Goal: Task Accomplishment & Management: Use online tool/utility

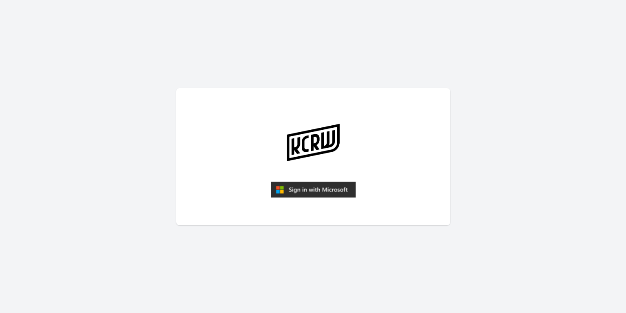
click at [310, 194] on img "submit" at bounding box center [313, 189] width 85 height 16
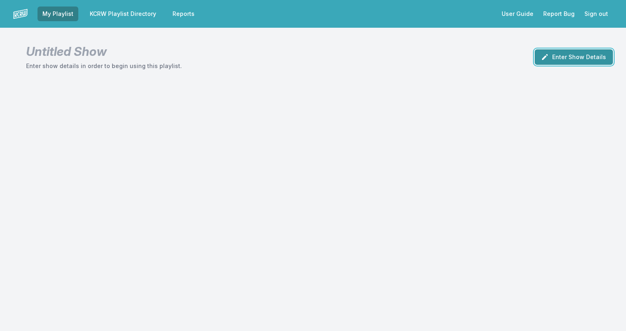
click at [582, 53] on button "Enter Show Details" at bounding box center [573, 56] width 78 height 15
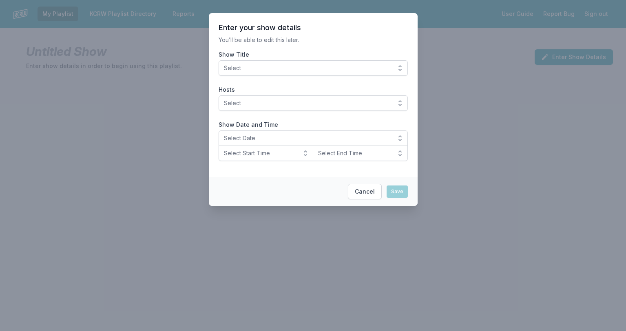
click at [404, 66] on button "Select" at bounding box center [312, 67] width 189 height 15
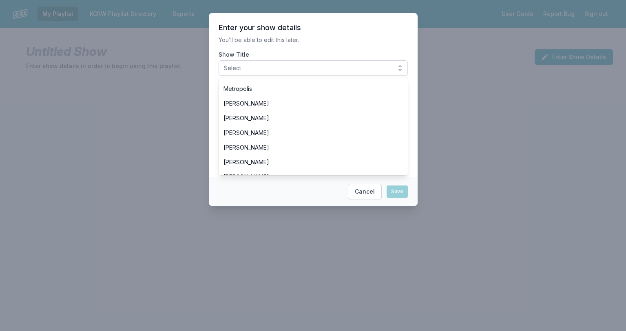
scroll to position [112, 0]
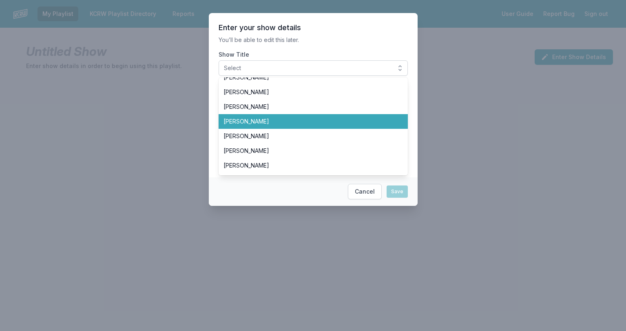
click at [278, 126] on li "[PERSON_NAME]" at bounding box center [312, 121] width 189 height 15
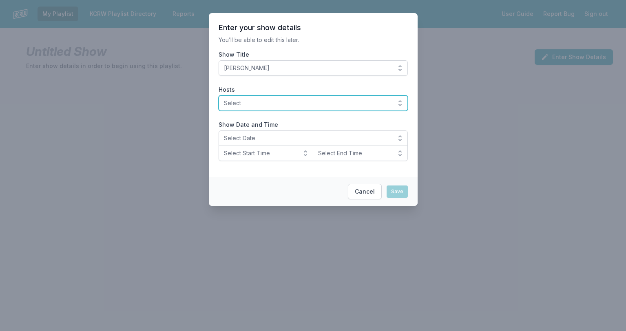
click at [398, 104] on button "Select" at bounding box center [312, 102] width 189 height 15
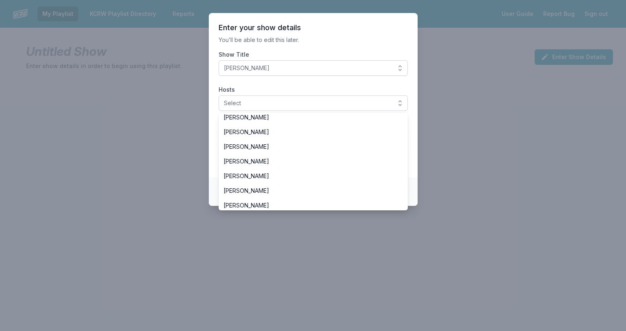
scroll to position [49, 0]
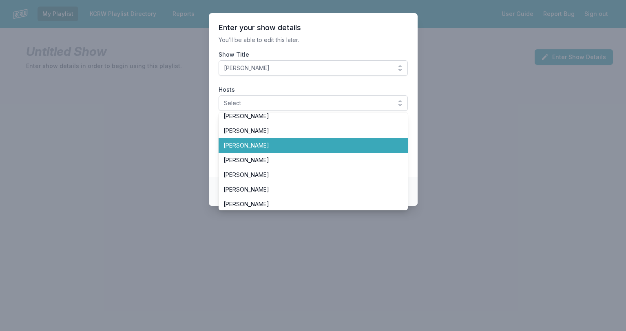
click at [280, 144] on span "[PERSON_NAME]" at bounding box center [308, 145] width 170 height 8
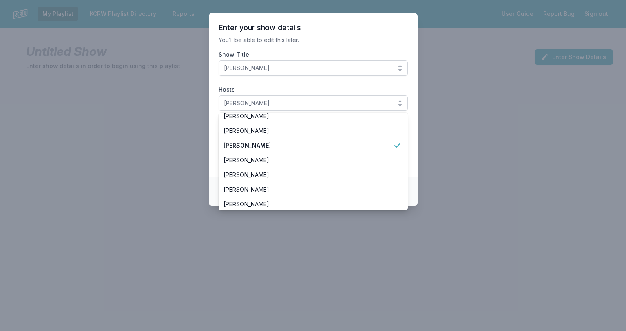
click at [416, 151] on section "Enter your show details You’ll be able to edit this later. Show Title [PERSON_N…" at bounding box center [313, 95] width 209 height 164
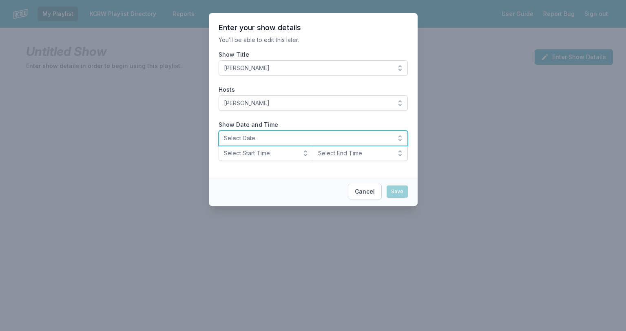
click at [318, 142] on span "Select Date" at bounding box center [307, 138] width 167 height 8
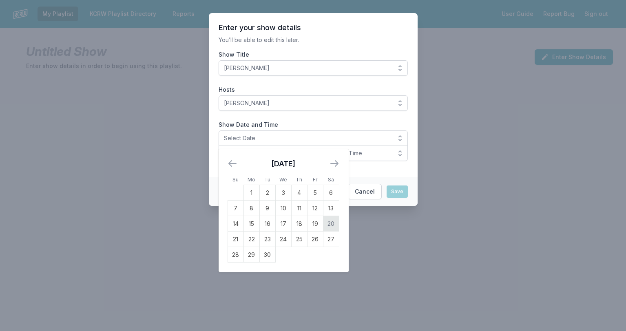
click at [330, 218] on td "20" at bounding box center [331, 223] width 16 height 15
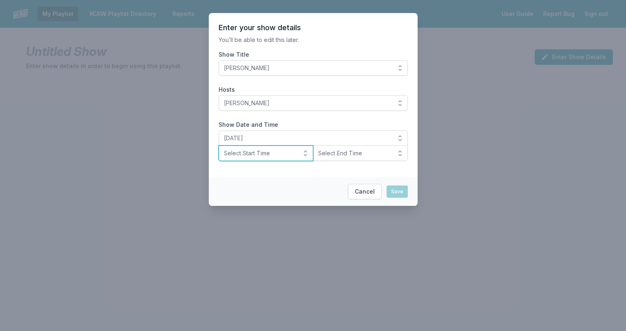
click at [305, 154] on button "Select Start Time" at bounding box center [265, 153] width 95 height 15
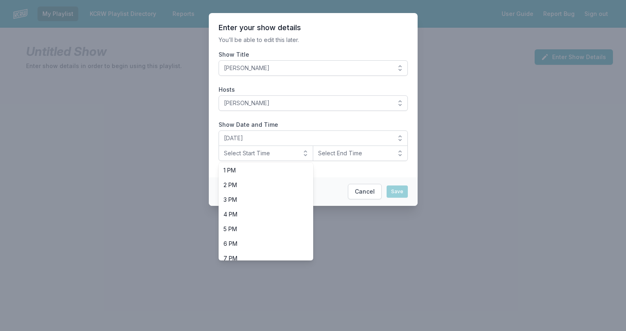
scroll to position [195, 0]
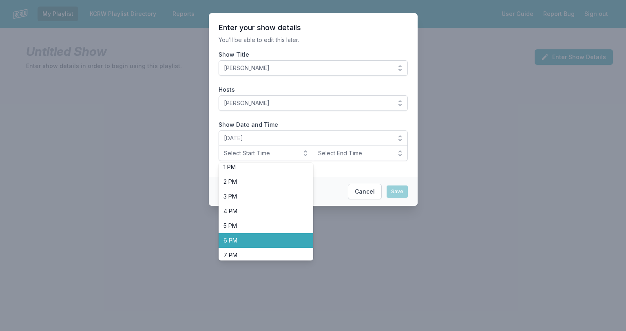
click at [258, 236] on span "6 PM" at bounding box center [260, 240] width 75 height 8
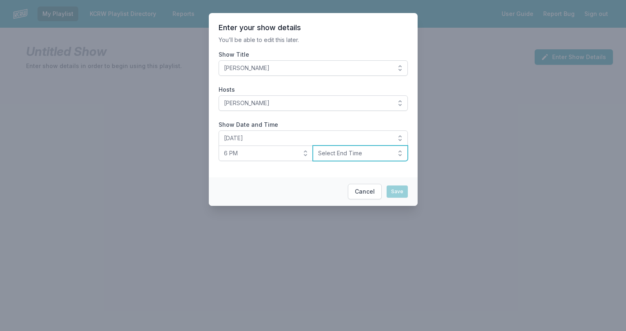
click at [404, 150] on button "Select End Time" at bounding box center [360, 153] width 95 height 15
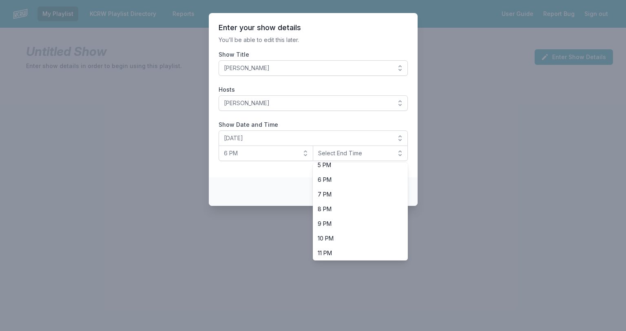
scroll to position [258, 0]
click at [346, 208] on span "8 PM" at bounding box center [355, 207] width 75 height 8
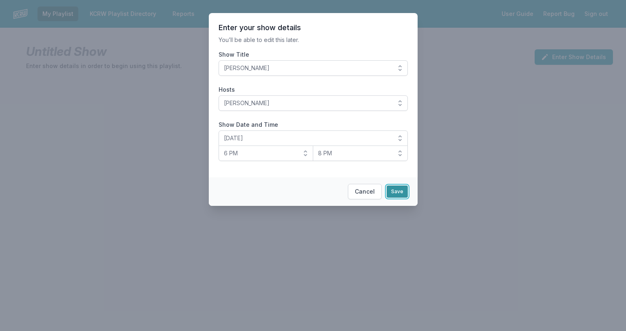
click at [396, 192] on button "Save" at bounding box center [396, 191] width 21 height 12
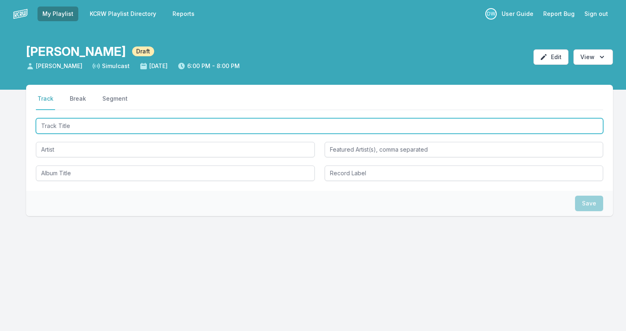
click at [88, 122] on input "Track Title" at bounding box center [319, 125] width 567 height 15
type input "Fight Test"
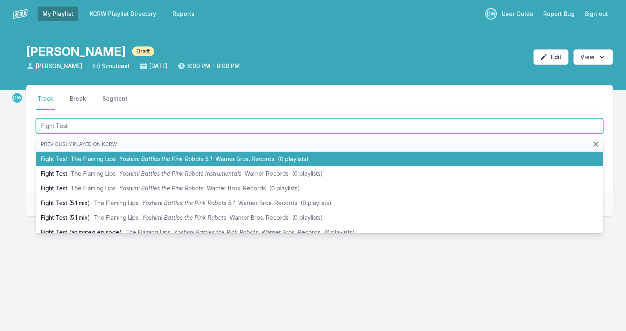
click at [139, 157] on span "Yoshimi Battles the Pink Robots 5.1" at bounding box center [165, 158] width 93 height 7
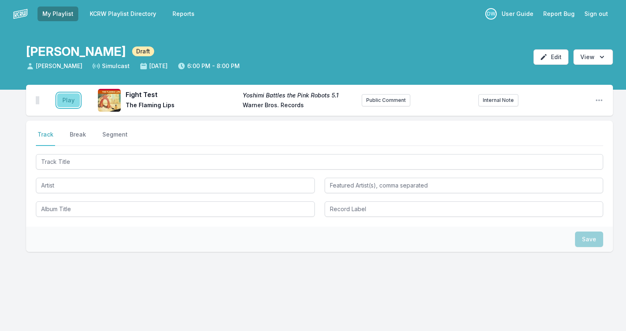
click at [64, 99] on button "Play" at bounding box center [68, 100] width 23 height 14
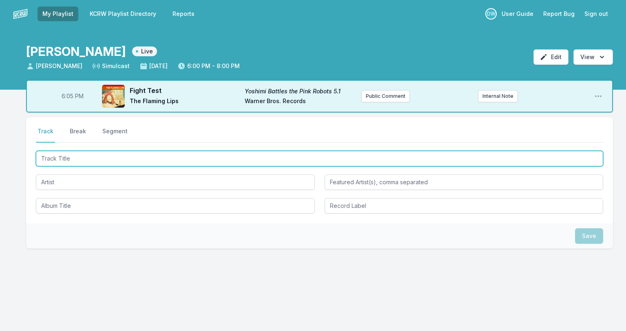
click at [56, 161] on input "Track Title" at bounding box center [319, 158] width 567 height 15
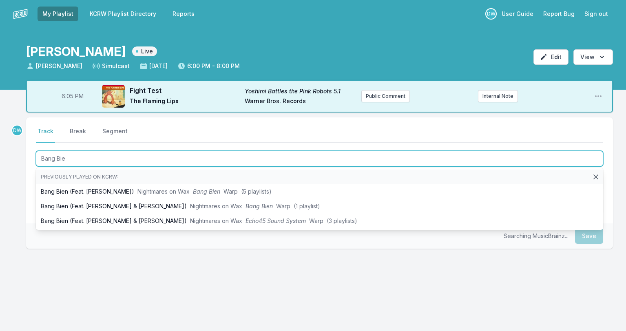
type input "Bang Bien"
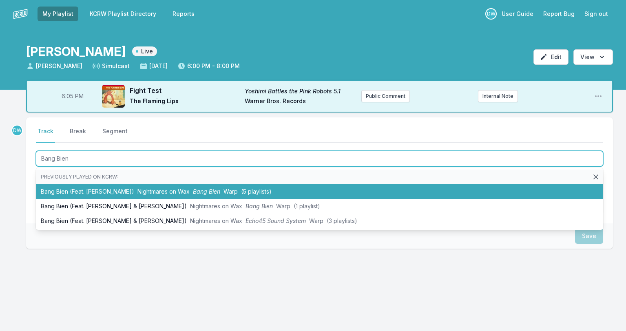
click at [137, 193] on span "Nightmares on Wax" at bounding box center [163, 191] width 52 height 7
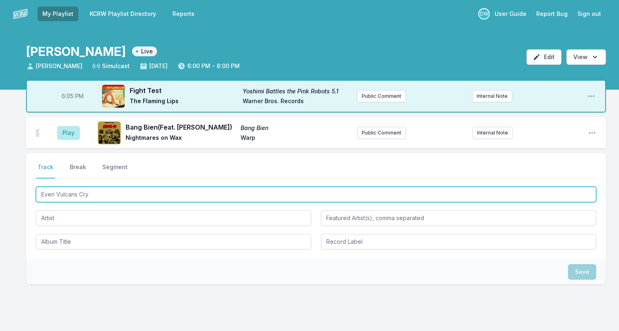
type input "Even Vulcans Cry"
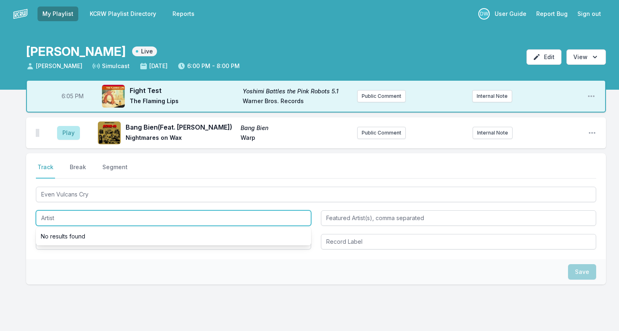
click at [57, 221] on input "Artist" at bounding box center [173, 217] width 275 height 15
type input "Me & You (TM Juke & Robert Luis)"
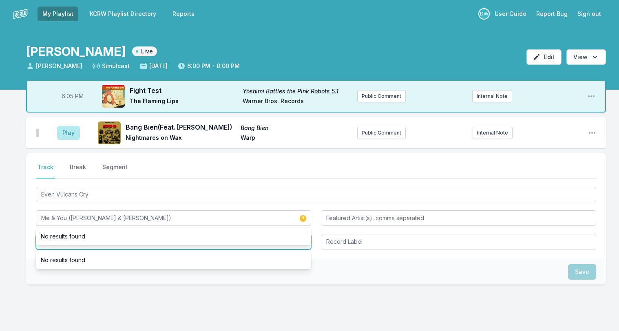
click at [41, 246] on input "Album Title" at bounding box center [173, 241] width 275 height 15
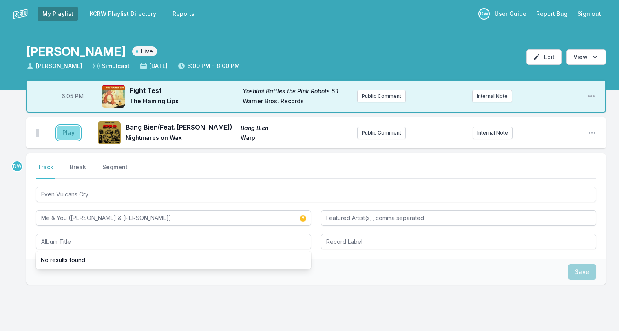
click at [65, 134] on button "Play" at bounding box center [68, 133] width 23 height 14
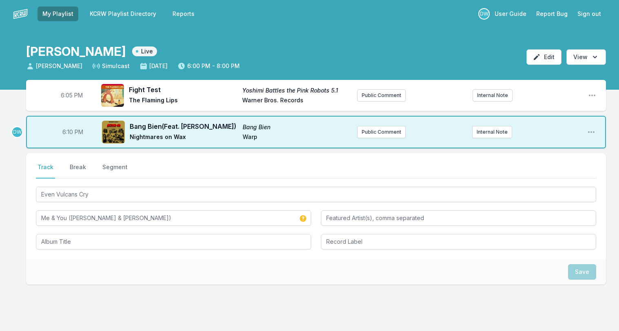
click at [71, 131] on span "6:10 PM" at bounding box center [72, 132] width 21 height 8
click at [69, 132] on input "18:10" at bounding box center [73, 131] width 46 height 15
click at [67, 132] on input "18:10" at bounding box center [73, 131] width 46 height 15
type input "18:09"
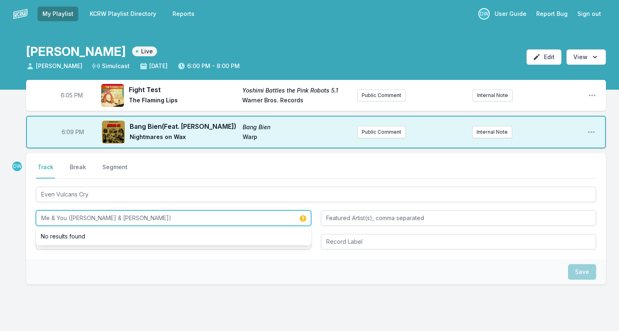
drag, startPoint x: 130, startPoint y: 217, endPoint x: -64, endPoint y: 101, distance: 226.3
click at [0, 101] on html "My Playlist KCRW Playlist Directory Reports DW User Guide Report Bug Sign out D…" at bounding box center [309, 181] width 619 height 363
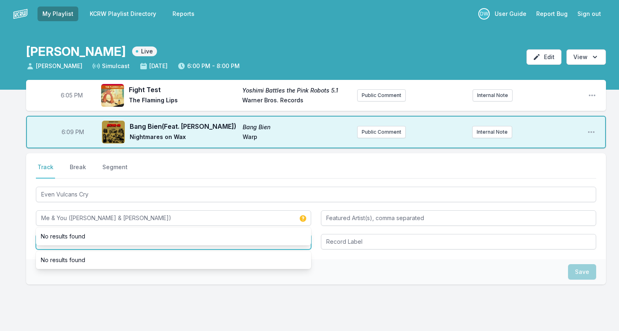
click at [161, 248] on input "Album Title" at bounding box center [173, 241] width 275 height 15
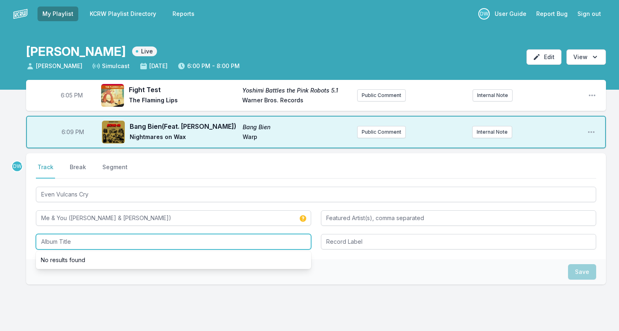
paste input "Me & You (TM Juke & Robert Luis)"
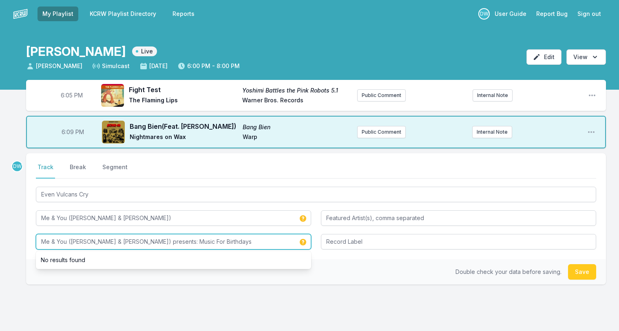
type input "Me & You (TM Juke & Robert Luis) presents: Music For Birthdays"
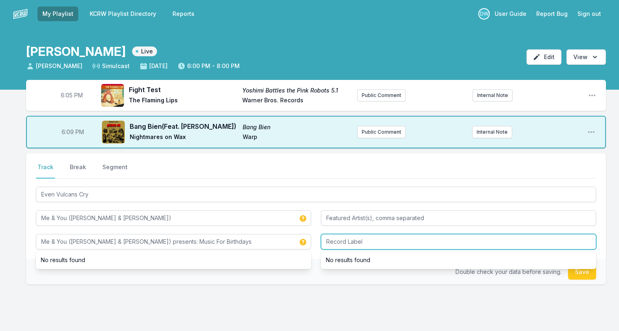
click at [377, 242] on input "Record Label" at bounding box center [458, 241] width 275 height 15
type input "Rebutz"
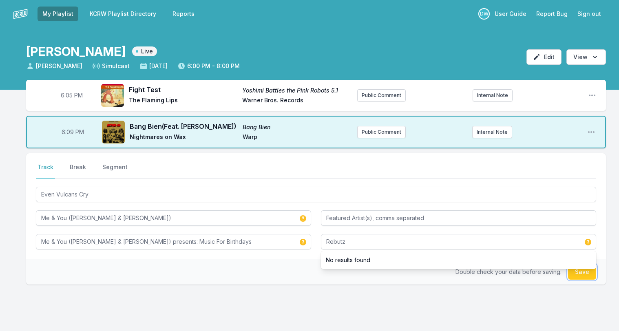
click at [578, 274] on button "Save" at bounding box center [582, 271] width 28 height 15
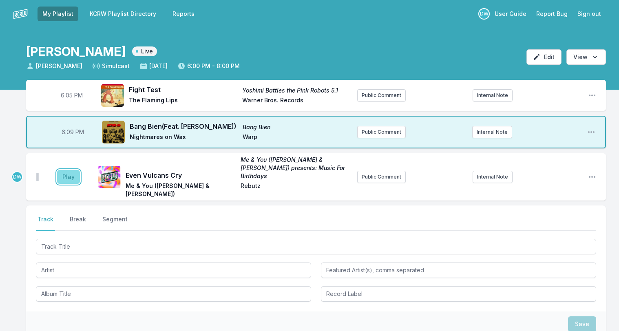
click at [64, 172] on button "Play" at bounding box center [68, 177] width 23 height 14
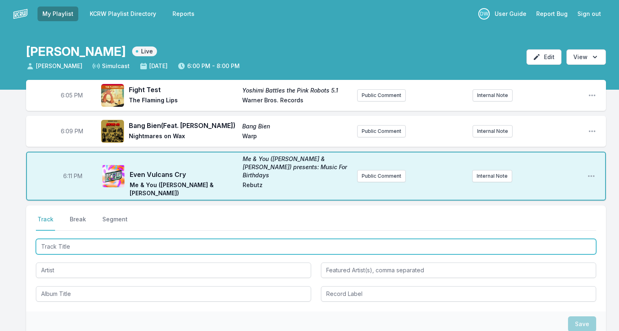
click at [70, 239] on input "Track Title" at bounding box center [316, 246] width 560 height 15
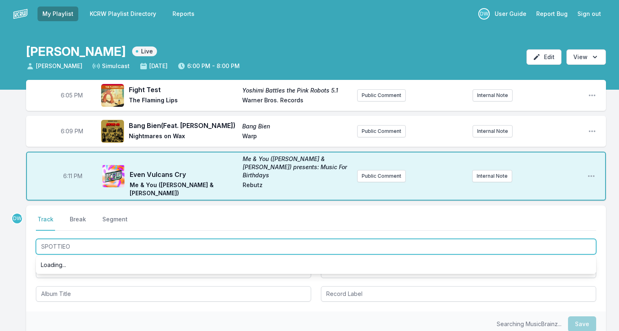
type input "SPOTTIEOT"
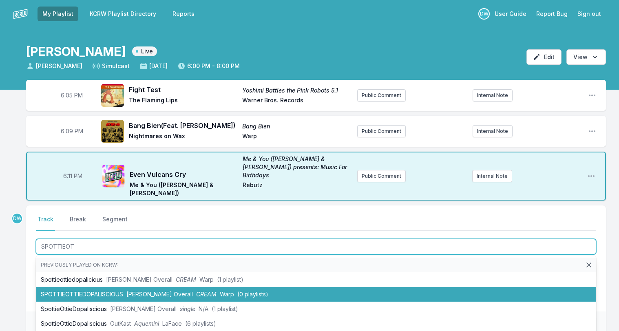
click at [130, 291] on span "Kassa Overall" at bounding box center [159, 294] width 66 height 7
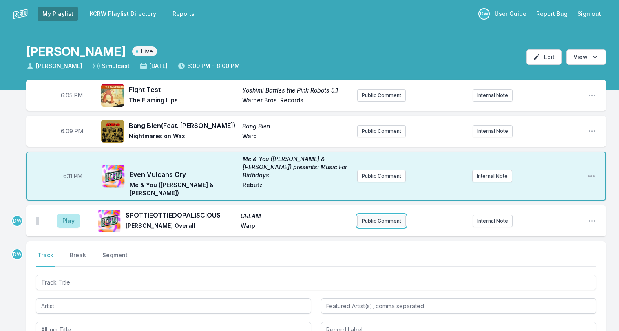
click at [393, 215] on button "Public Comment" at bounding box center [381, 221] width 49 height 12
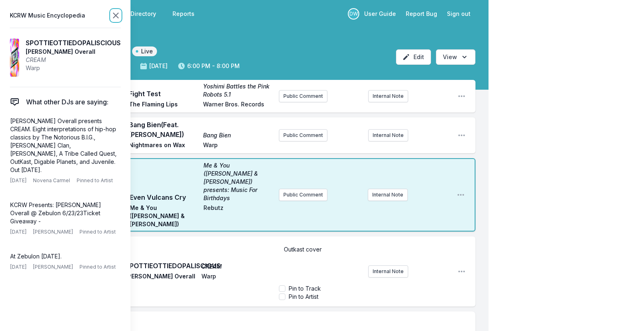
click at [114, 14] on icon at bounding box center [115, 15] width 5 height 5
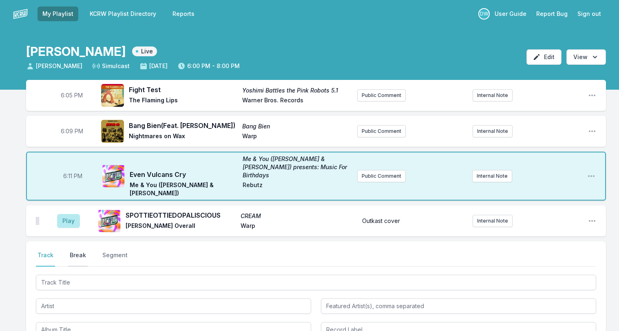
click at [75, 251] on button "Break" at bounding box center [78, 258] width 20 height 15
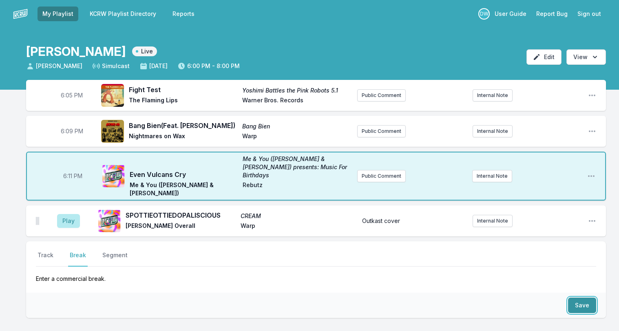
click at [585, 298] on button "Save" at bounding box center [582, 305] width 28 height 15
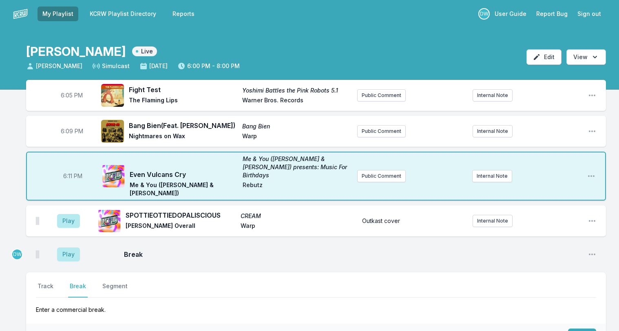
click at [33, 272] on div "Select a tab Track Break Segment Track Break Segment Enter a commercial break." at bounding box center [316, 297] width 580 height 51
click at [43, 282] on button "Track" at bounding box center [45, 289] width 19 height 15
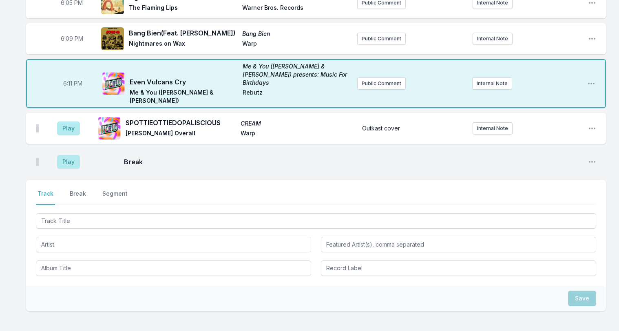
scroll to position [109, 0]
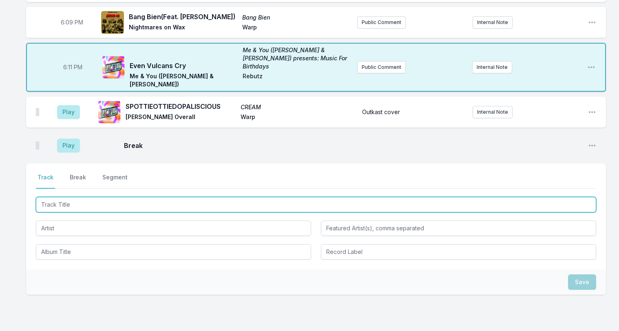
click at [60, 197] on input "Track Title" at bounding box center [316, 204] width 560 height 15
type input "Left of the Dial"
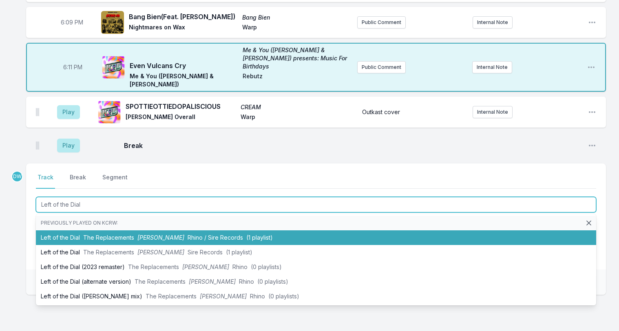
click at [105, 234] on span "The Replacements" at bounding box center [108, 237] width 51 height 7
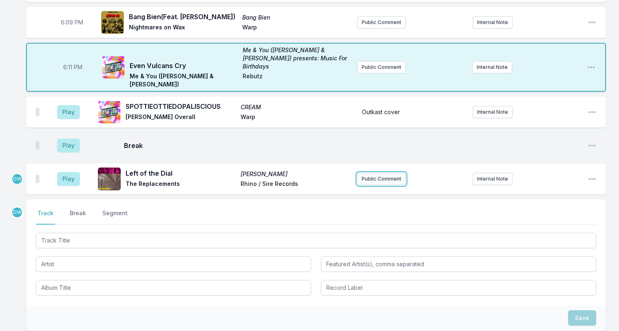
click at [376, 173] on button "Public Comment" at bounding box center [381, 179] width 49 height 12
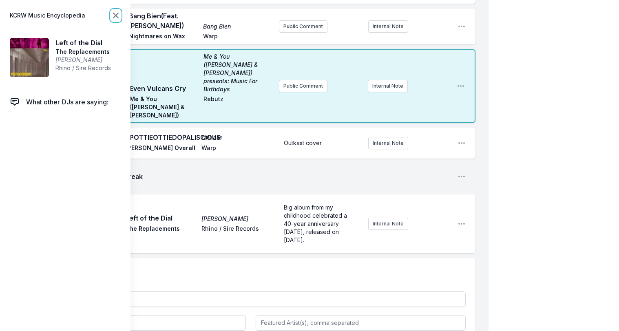
scroll to position [0, 0]
click at [117, 14] on icon at bounding box center [116, 16] width 10 height 10
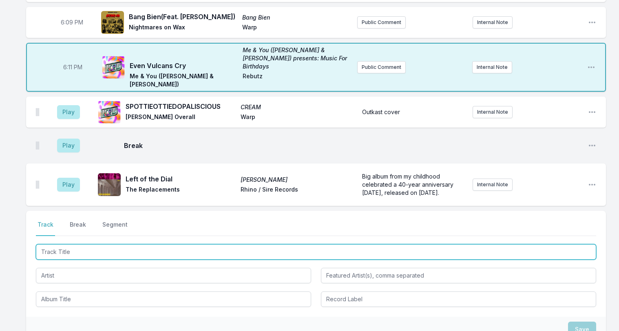
click at [64, 246] on input "Track Title" at bounding box center [316, 251] width 560 height 15
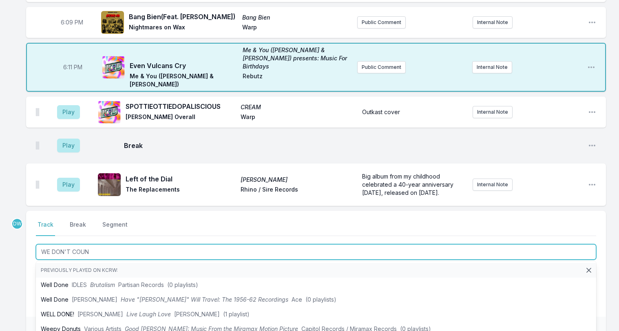
type input "WE DON'T COUNT"
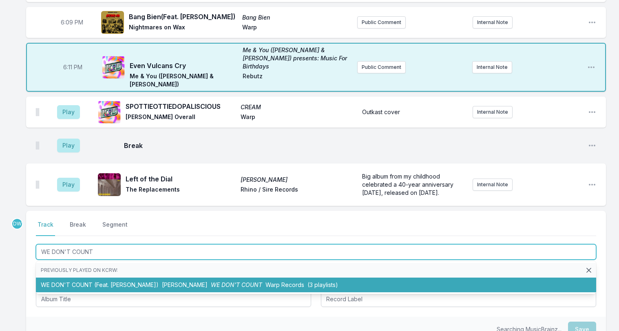
click at [102, 278] on li "WE DON'T COUNT (Feat. NINA) Yves Tumor WE DON'T COUNT Warp Records (3 playlists)" at bounding box center [316, 285] width 560 height 15
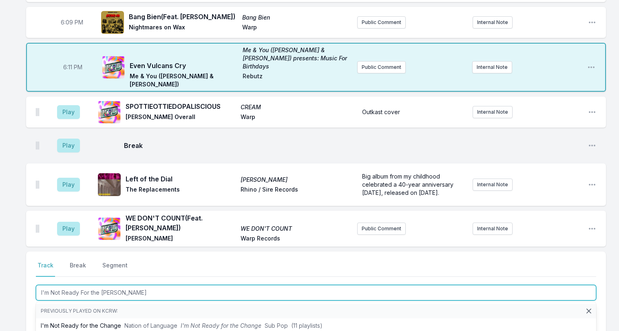
type input "I'm Not Ready For the Change"
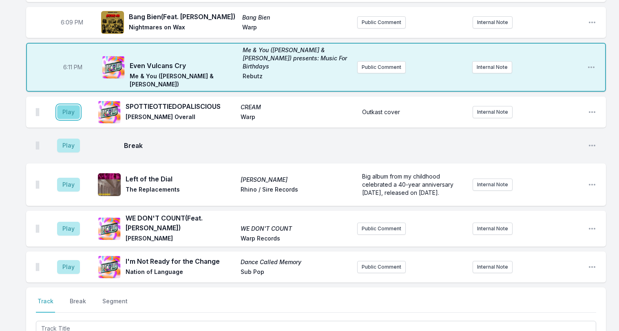
click at [67, 105] on button "Play" at bounding box center [68, 112] width 23 height 14
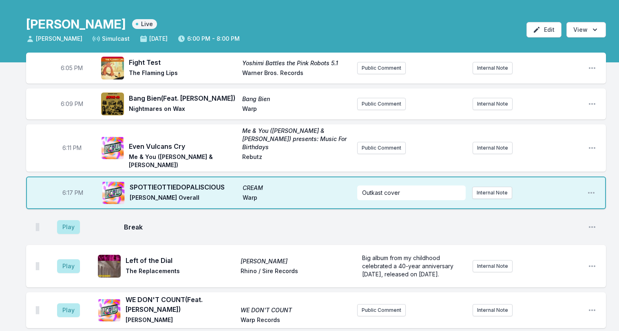
scroll to position [11, 0]
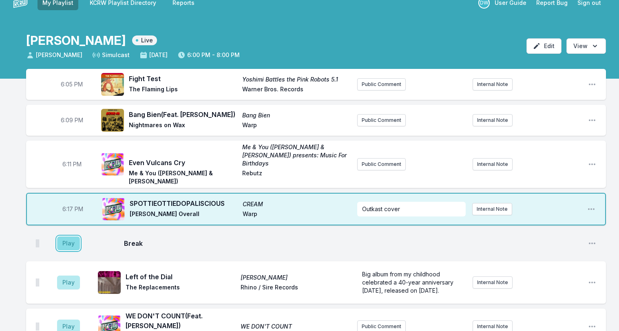
click at [71, 236] on button "Play" at bounding box center [68, 243] width 23 height 14
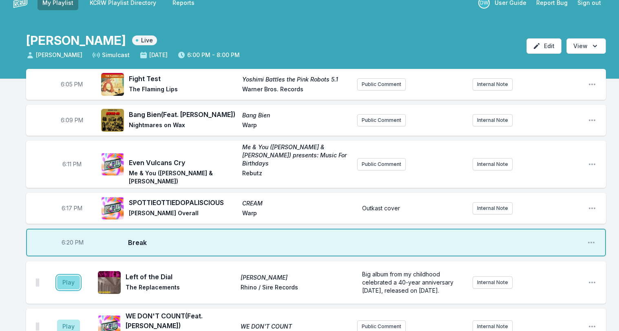
click at [66, 276] on button "Play" at bounding box center [68, 283] width 23 height 14
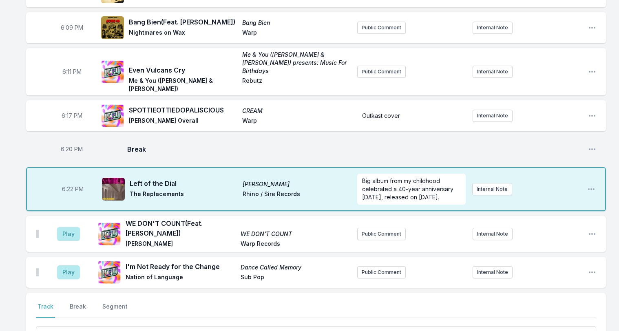
scroll to position [147, 0]
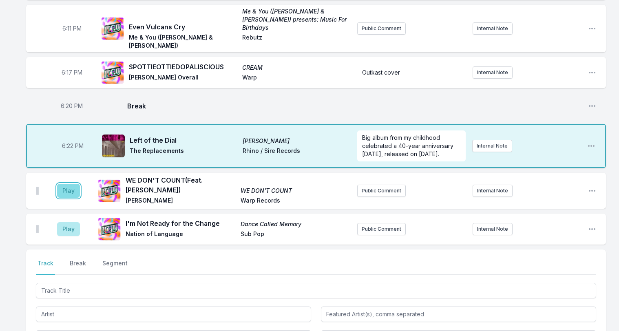
click at [66, 184] on button "Play" at bounding box center [68, 191] width 23 height 14
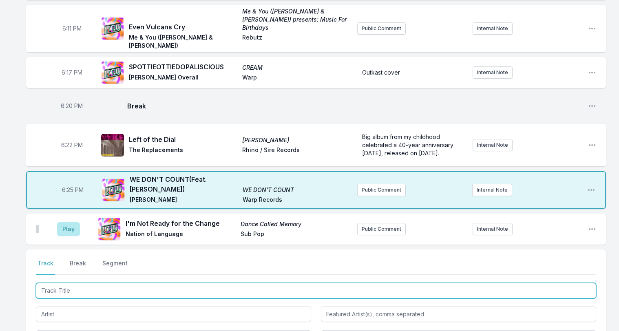
click at [55, 283] on input "Track Title" at bounding box center [316, 290] width 560 height 15
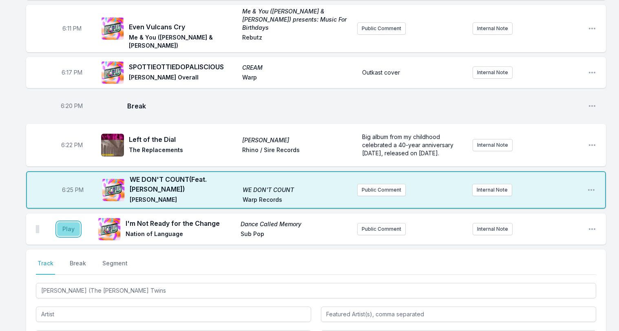
click at [74, 222] on button "Play" at bounding box center [68, 229] width 23 height 14
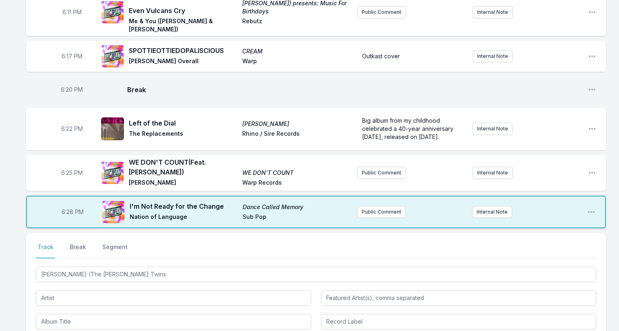
scroll to position [201, 0]
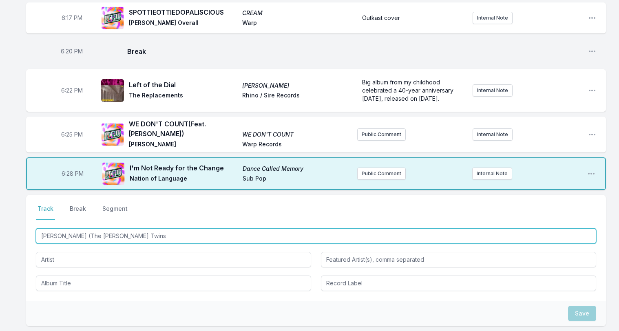
click at [107, 228] on input "David (The Rice Twins" at bounding box center [316, 235] width 560 height 15
type input "David (The Rice Twins)"
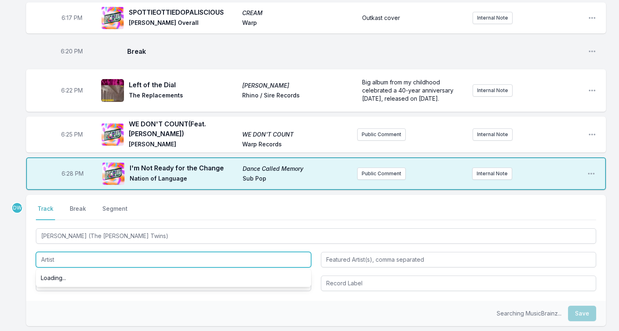
click at [61, 252] on input "Artist" at bounding box center [173, 259] width 275 height 15
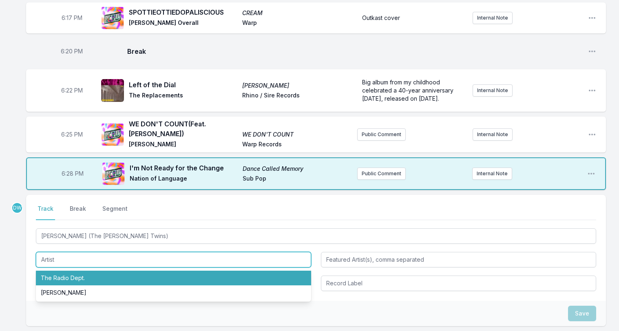
click at [70, 271] on li "The Radio Dept." at bounding box center [173, 278] width 275 height 15
type input "The Radio Dept."
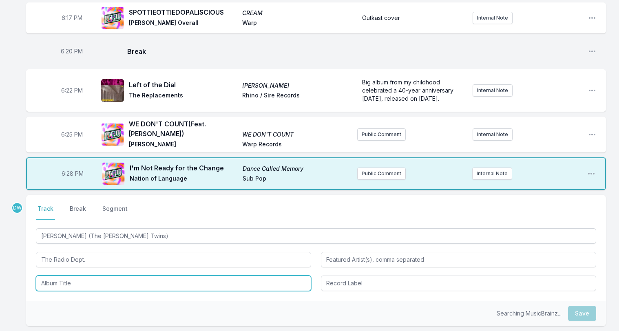
click at [68, 276] on input "Album Title" at bounding box center [173, 283] width 275 height 15
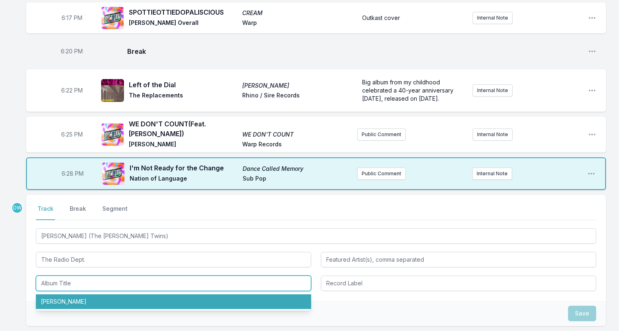
click at [51, 294] on li "David" at bounding box center [173, 301] width 275 height 15
type input "David"
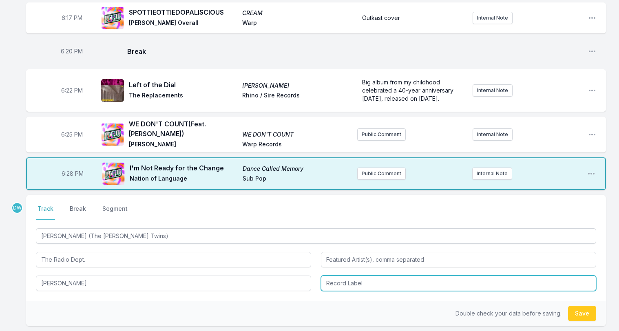
click at [340, 276] on input "Record Label" at bounding box center [458, 283] width 275 height 15
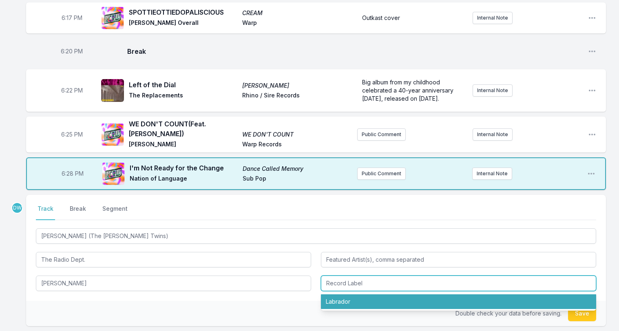
click at [340, 294] on li "Labrador" at bounding box center [458, 301] width 275 height 15
type input "Labrador"
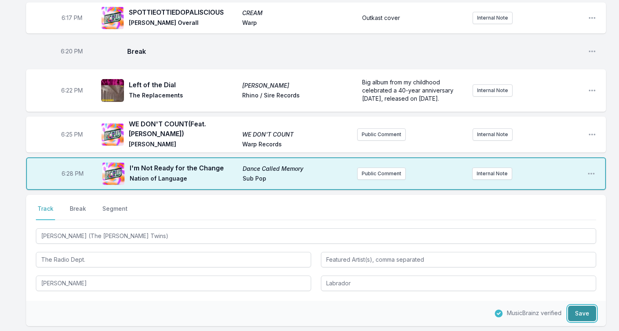
click at [588, 306] on button "Save" at bounding box center [582, 313] width 28 height 15
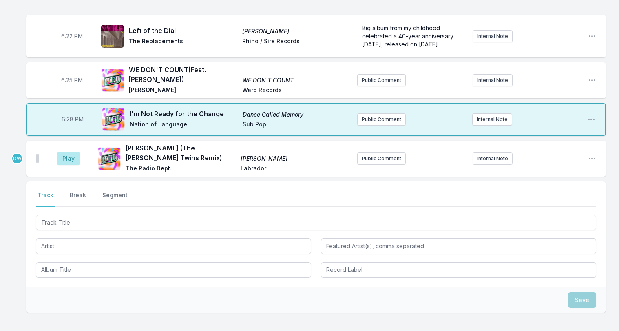
scroll to position [267, 0]
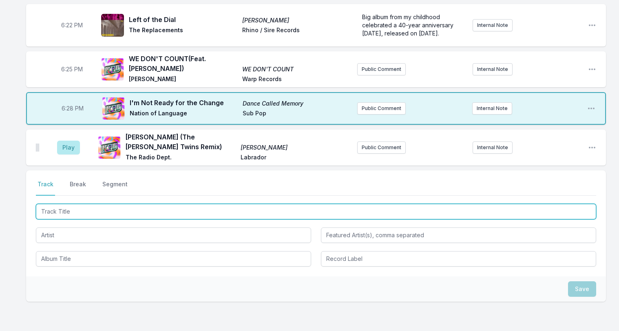
click at [60, 204] on input "Track Title" at bounding box center [316, 211] width 560 height 15
type input "k"
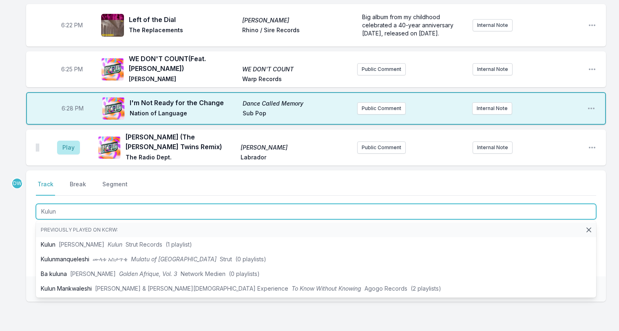
type input "Kulun"
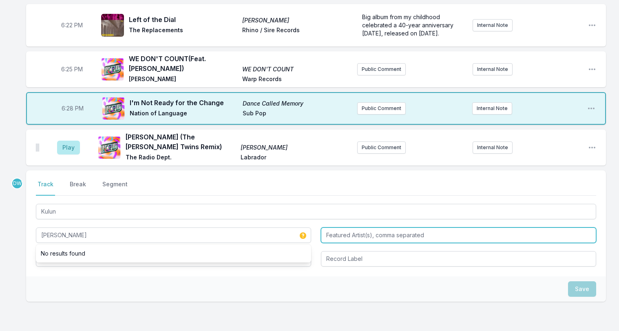
type input "Mulatu Astatke"
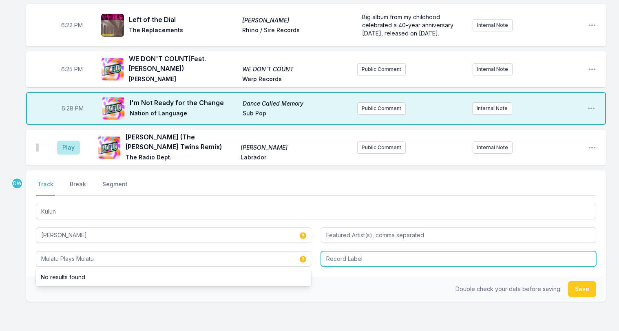
type input "Mulatu Plays Mulatu"
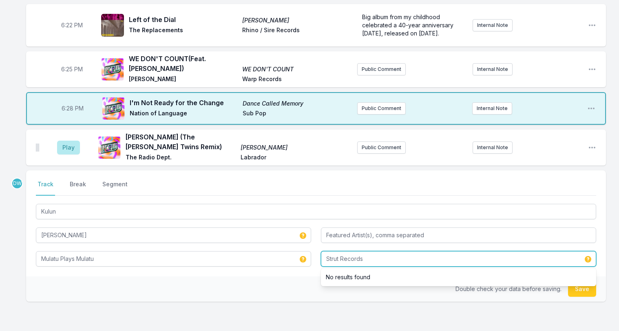
type input "Strut Records"
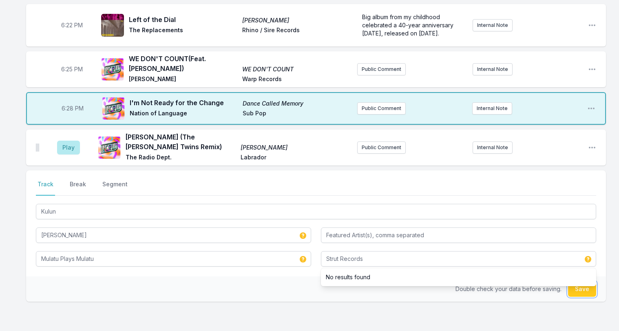
click at [584, 281] on button "Save" at bounding box center [582, 288] width 28 height 15
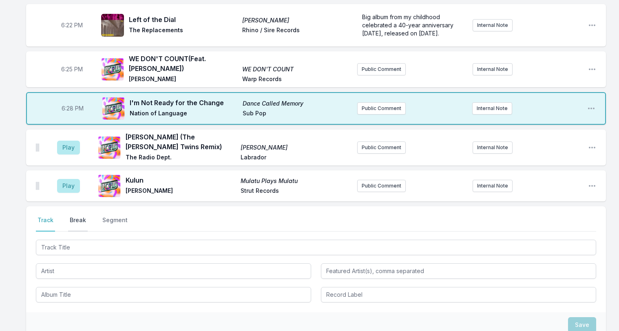
click at [74, 216] on button "Break" at bounding box center [78, 223] width 20 height 15
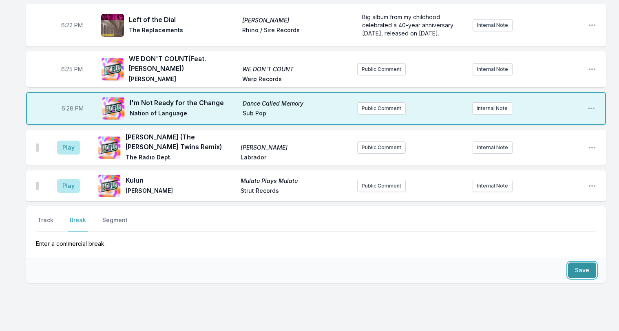
click at [585, 263] on button "Save" at bounding box center [582, 270] width 28 height 15
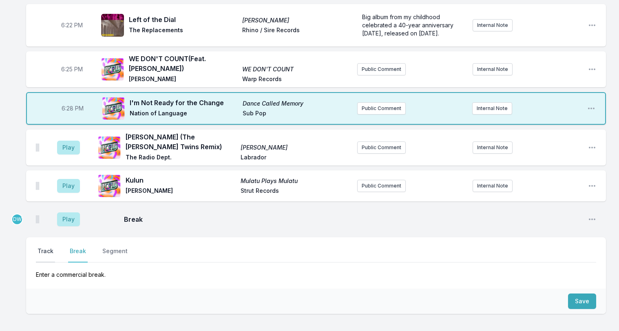
click at [40, 247] on button "Track" at bounding box center [45, 254] width 19 height 15
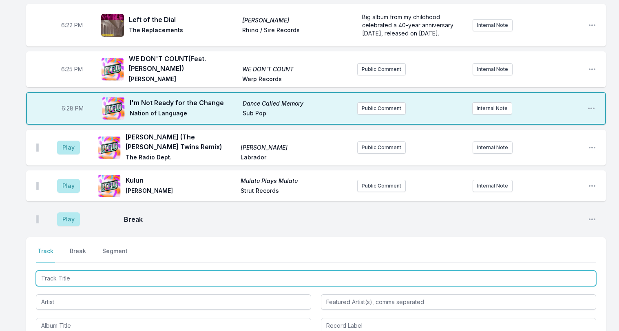
click at [62, 271] on input "Track Title" at bounding box center [316, 278] width 560 height 15
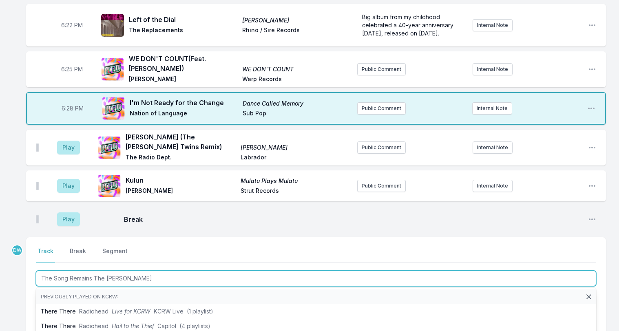
type input "The Song Remains The Same"
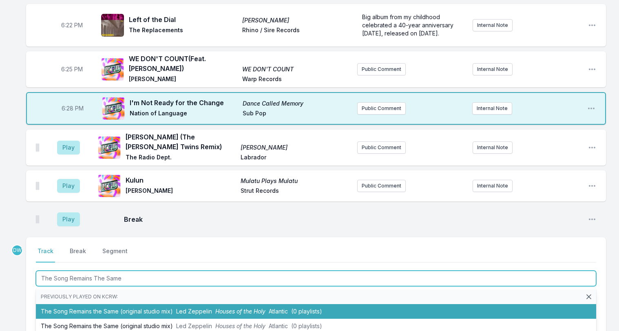
click at [215, 308] on span "Houses of the Holy" at bounding box center [240, 311] width 50 height 7
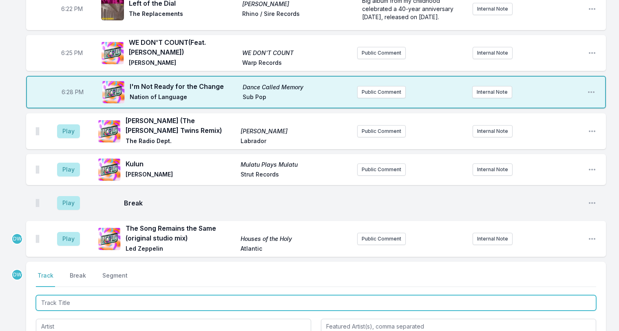
scroll to position [321, 0]
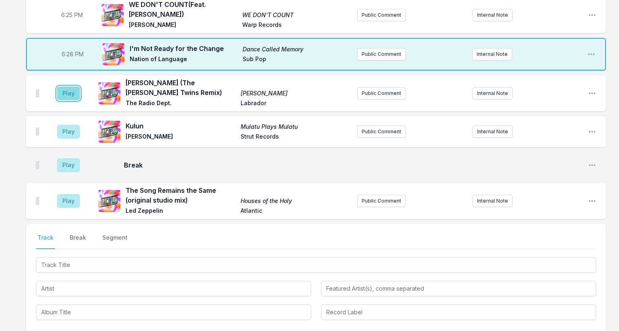
click at [74, 86] on button "Play" at bounding box center [68, 93] width 23 height 14
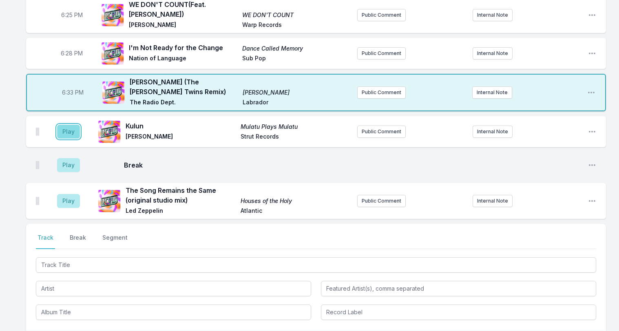
click at [61, 125] on button "Play" at bounding box center [68, 132] width 23 height 14
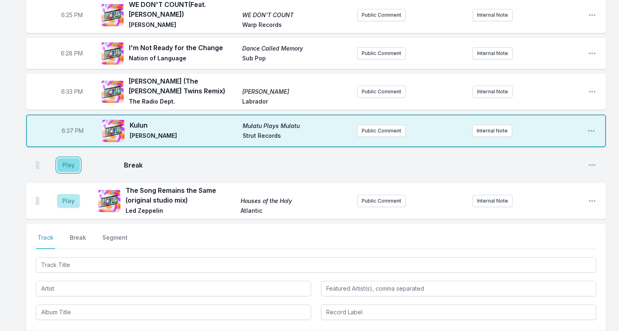
click at [73, 158] on button "Play" at bounding box center [68, 165] width 23 height 14
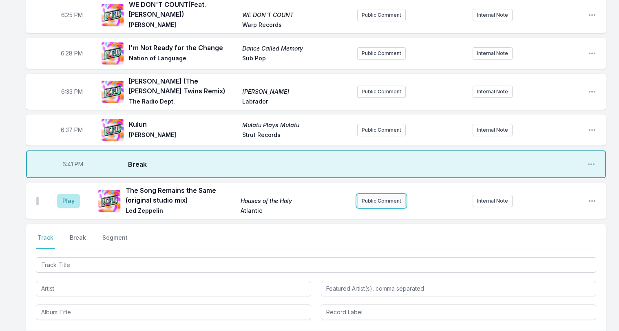
click at [379, 195] on button "Public Comment" at bounding box center [381, 201] width 49 height 12
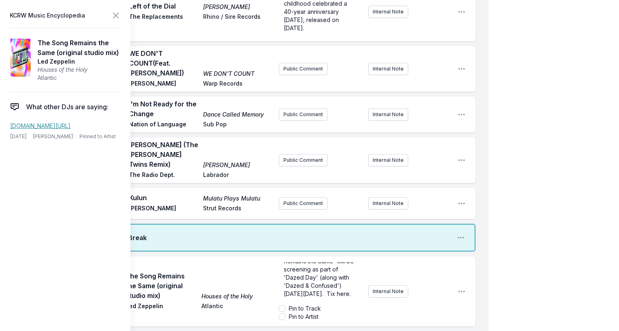
scroll to position [33, 0]
drag, startPoint x: 303, startPoint y: 253, endPoint x: 294, endPoint y: 251, distance: 9.3
click at [294, 251] on span "The 1976 concert film 'Led Zeppelin: The Song Remains the Same' will be screeni…" at bounding box center [321, 269] width 74 height 56
click at [115, 18] on icon at bounding box center [116, 16] width 10 height 10
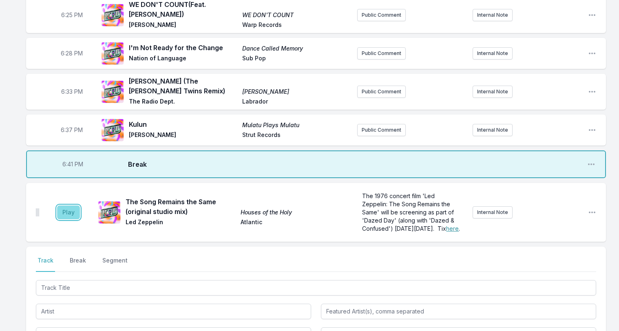
click at [67, 205] on button "Play" at bounding box center [68, 212] width 23 height 14
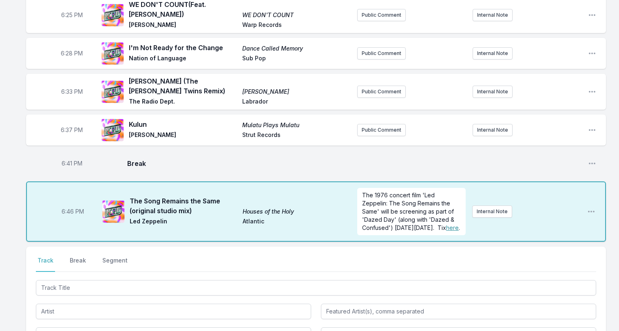
click at [72, 207] on span "6:46 PM" at bounding box center [73, 211] width 22 height 8
click at [66, 204] on input "18:46" at bounding box center [73, 211] width 46 height 15
type input "18:45"
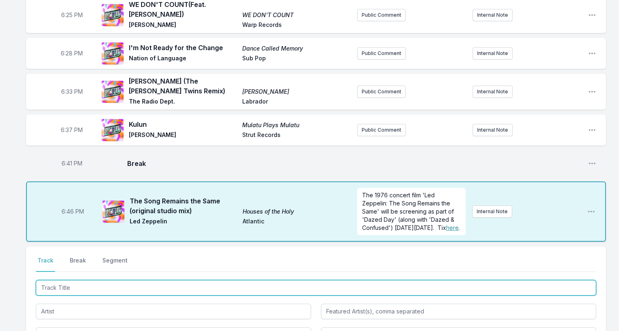
click at [82, 280] on input "Track Title" at bounding box center [316, 287] width 560 height 15
type input "Oregon"
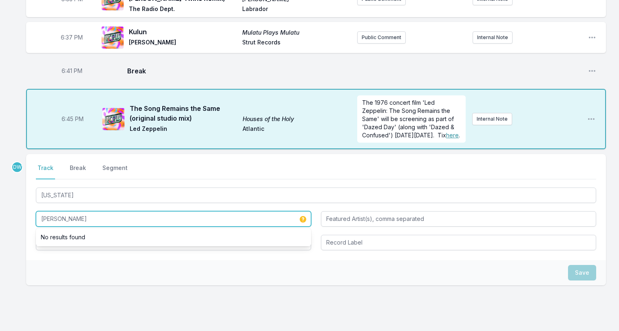
scroll to position [430, 0]
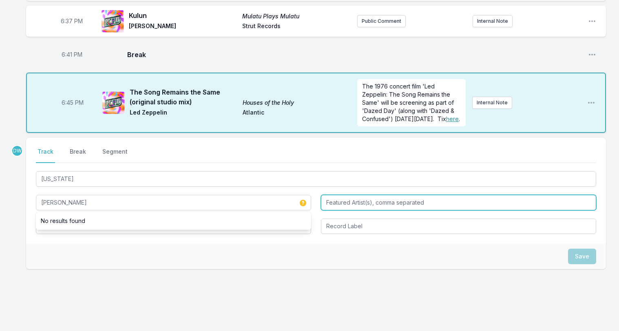
type input "Anastasia Coope"
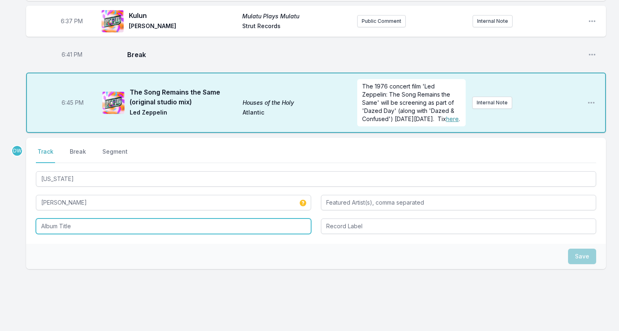
click at [48, 218] on input "Album Title" at bounding box center [173, 225] width 275 height 15
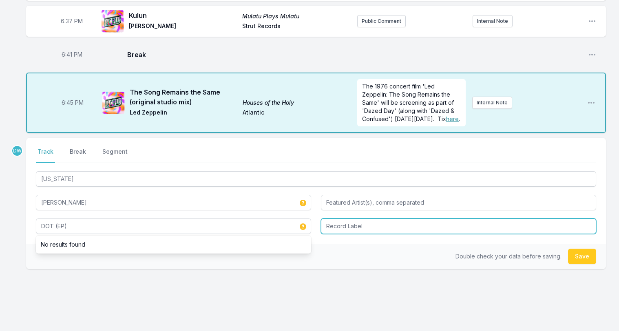
type input "DOT (EP)"
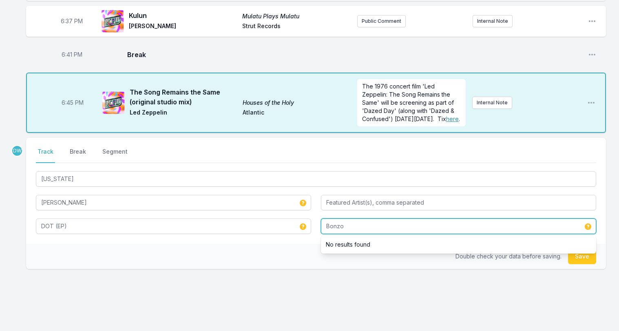
type input "Bonzo"
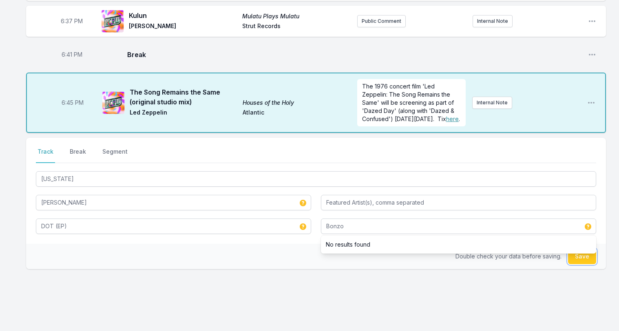
drag, startPoint x: 577, startPoint y: 239, endPoint x: 574, endPoint y: 229, distance: 10.5
click at [577, 249] on button "Save" at bounding box center [582, 256] width 28 height 15
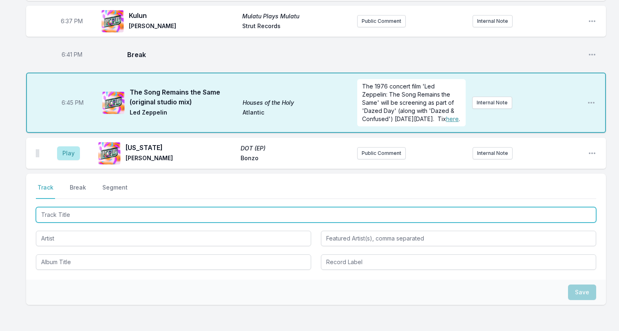
click at [66, 207] on input "Track Title" at bounding box center [316, 214] width 560 height 15
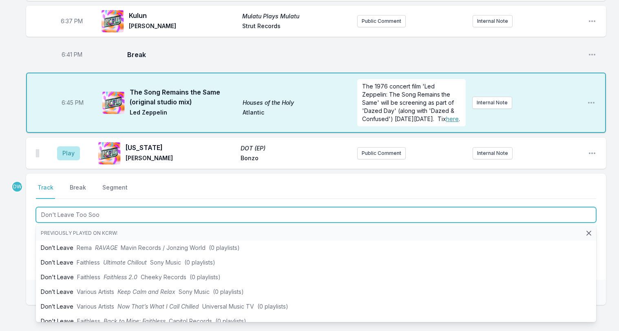
type input "Don't Leave Too Soon"
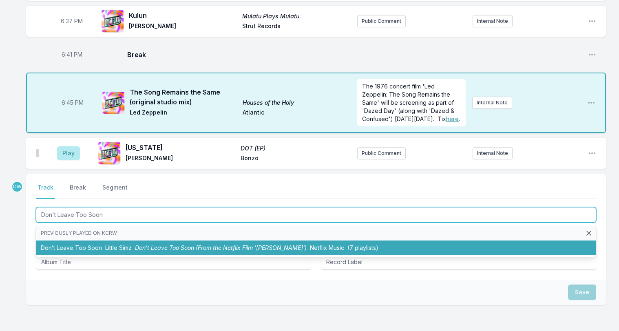
click at [177, 244] on span "Don’t Leave Too Soon (From the Netflix Film 'Steve')" at bounding box center [221, 247] width 172 height 7
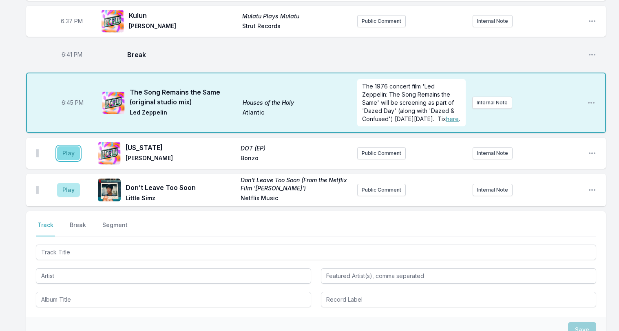
click at [68, 146] on button "Play" at bounding box center [68, 153] width 23 height 14
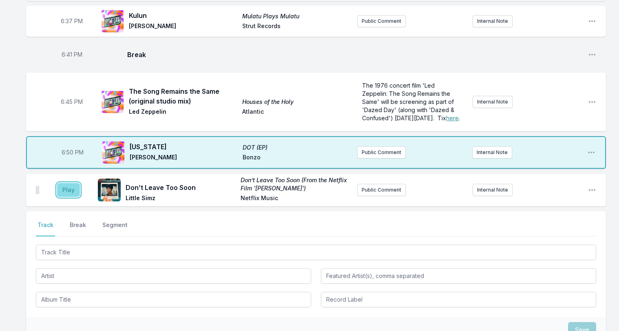
click at [63, 183] on button "Play" at bounding box center [68, 190] width 23 height 14
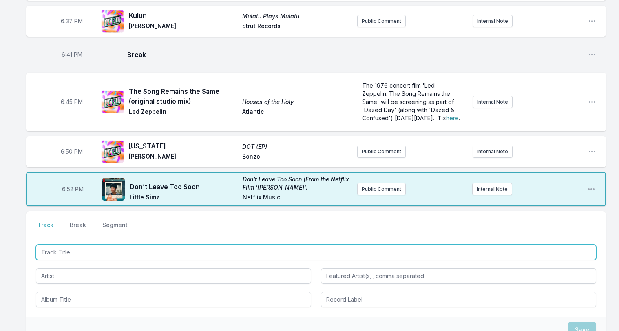
click at [70, 245] on input "Track Title" at bounding box center [316, 252] width 560 height 15
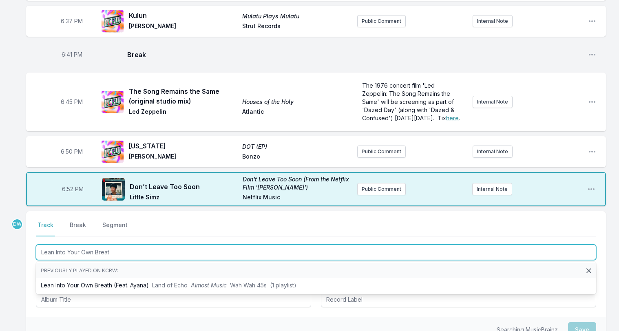
type input "Lean Into Your Own Breath"
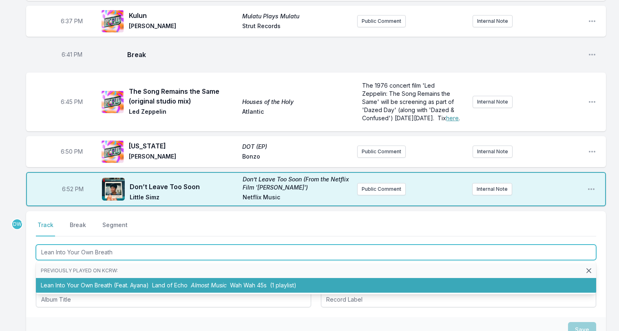
click at [155, 282] on span "Land of Echo" at bounding box center [169, 285] width 35 height 7
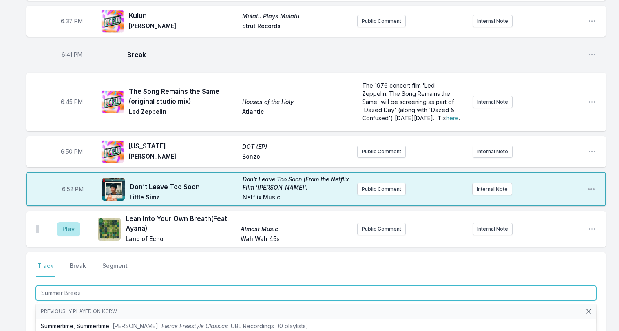
type input "Summer Breeze"
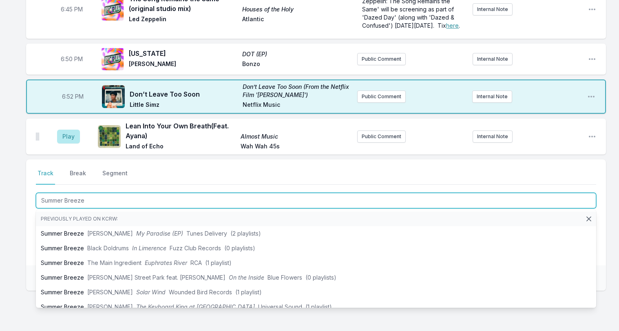
scroll to position [544, 0]
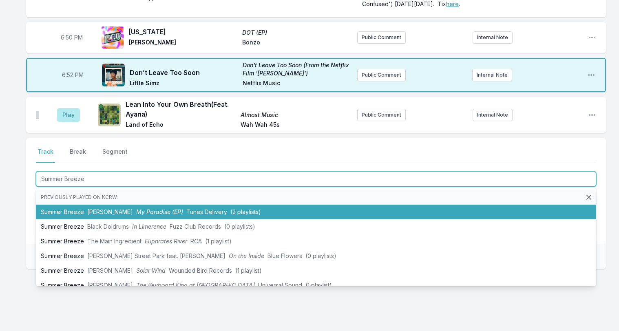
click at [142, 208] on span "My Paradise (EP)" at bounding box center [159, 211] width 47 height 7
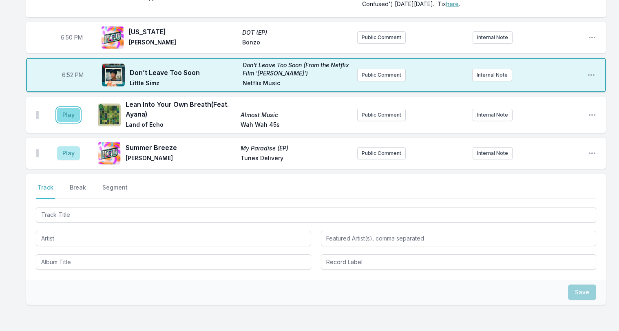
click at [66, 108] on button "Play" at bounding box center [68, 115] width 23 height 14
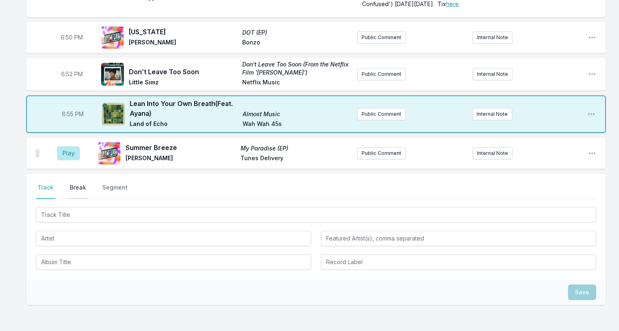
click at [76, 183] on button "Break" at bounding box center [78, 190] width 20 height 15
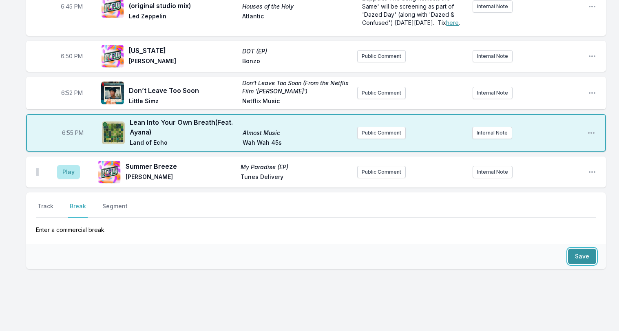
click at [580, 249] on button "Save" at bounding box center [582, 256] width 28 height 15
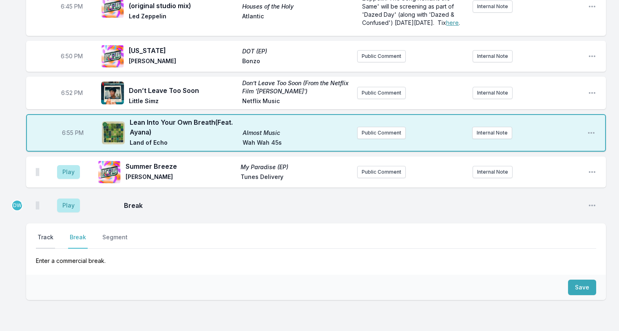
click at [44, 233] on button "Track" at bounding box center [45, 240] width 19 height 15
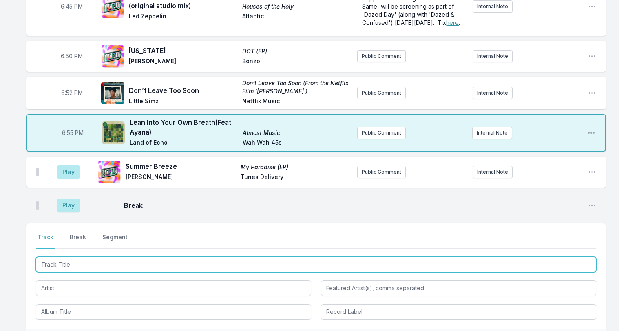
click at [61, 257] on input "Track Title" at bounding box center [316, 264] width 560 height 15
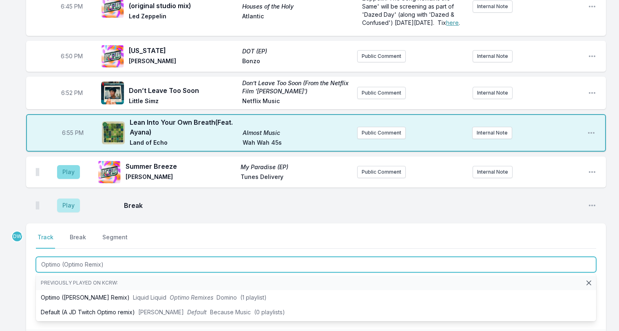
type input "Optimo (Optimo Remix)"
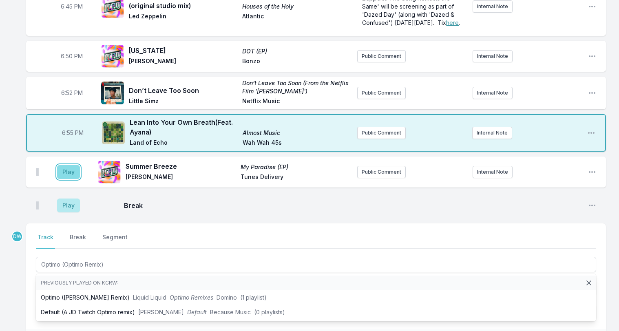
click at [66, 165] on button "Play" at bounding box center [68, 172] width 23 height 14
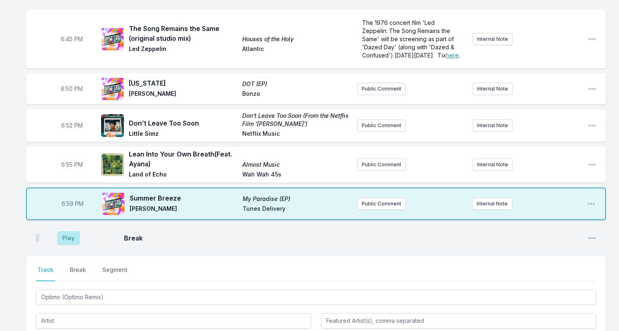
scroll to position [449, 0]
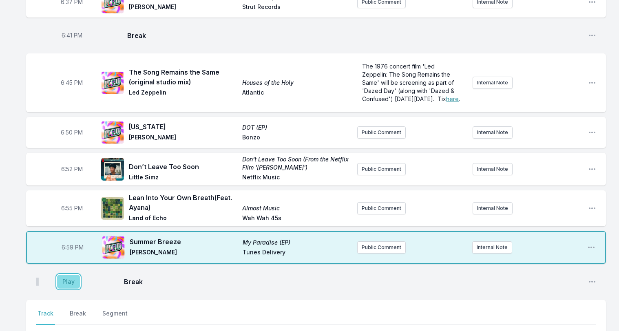
click at [64, 275] on button "Play" at bounding box center [68, 282] width 23 height 14
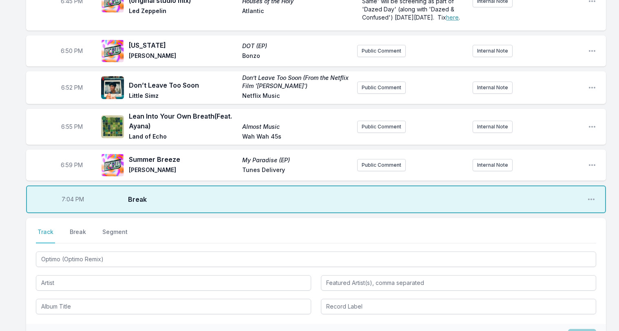
scroll to position [569, 0]
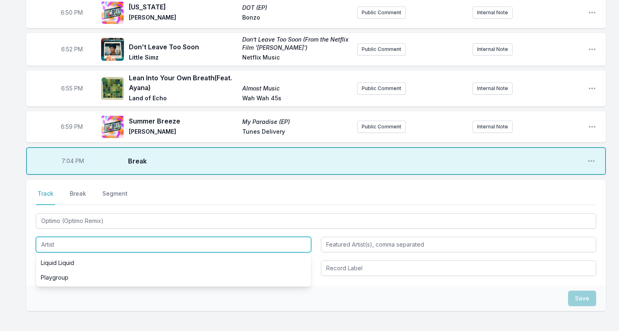
click at [58, 237] on input "Artist" at bounding box center [173, 244] width 275 height 15
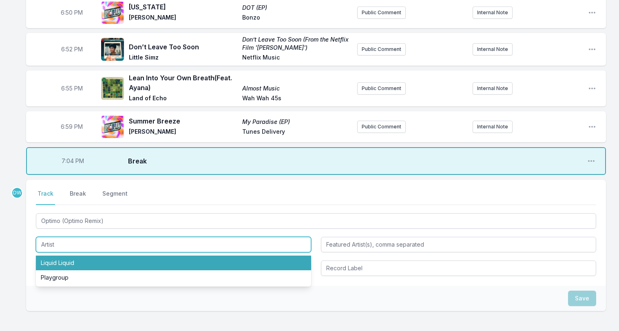
click at [66, 256] on li "Liquid Liquid" at bounding box center [173, 263] width 275 height 15
type input "Liquid Liquid"
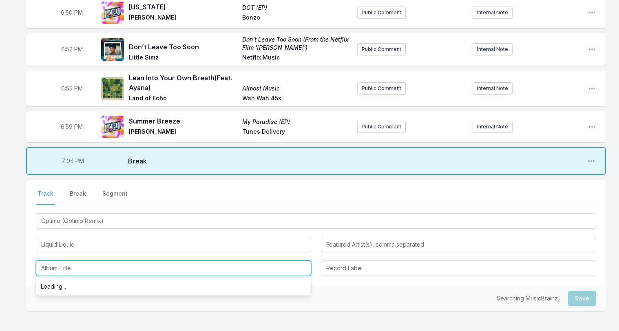
click at [64, 260] on input "Album Title" at bounding box center [173, 267] width 275 height 15
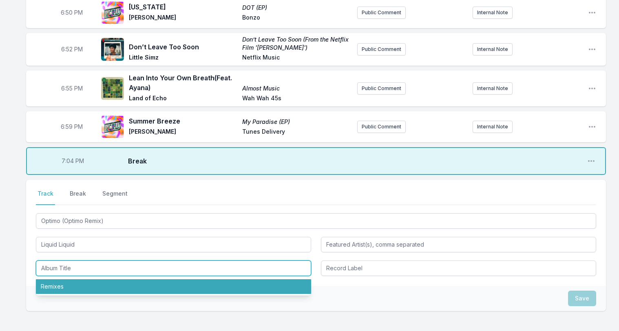
click at [55, 279] on li "Remixes" at bounding box center [173, 286] width 275 height 15
type input "Remixes"
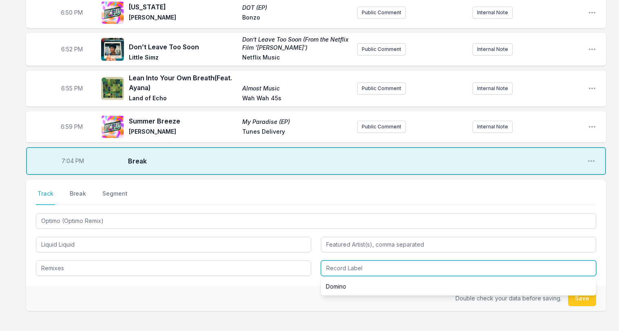
click at [343, 260] on input "Record Label" at bounding box center [458, 267] width 275 height 15
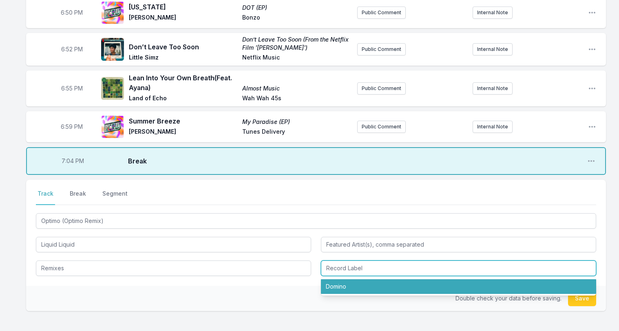
click at [335, 279] on li "Domino" at bounding box center [458, 286] width 275 height 15
type input "Domino"
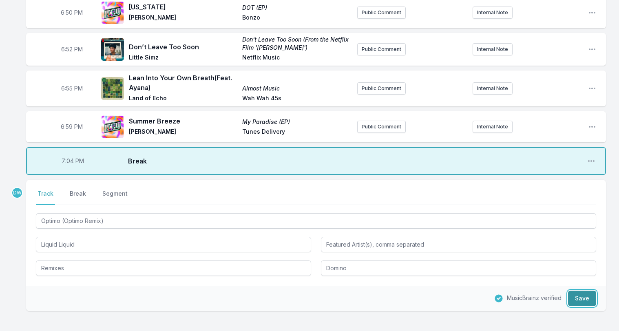
click at [579, 291] on button "Save" at bounding box center [582, 298] width 28 height 15
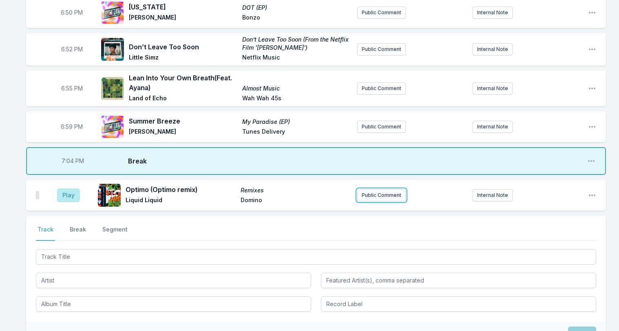
click at [378, 189] on button "Public Comment" at bounding box center [381, 195] width 49 height 12
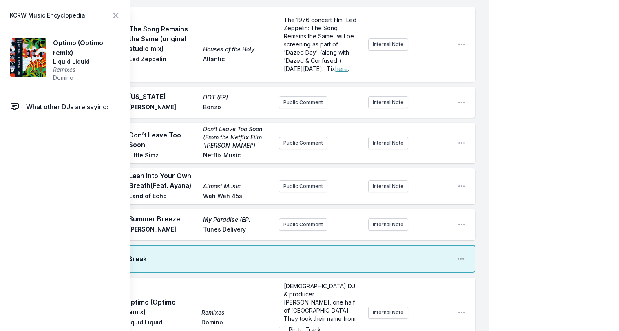
scroll to position [21, 0]
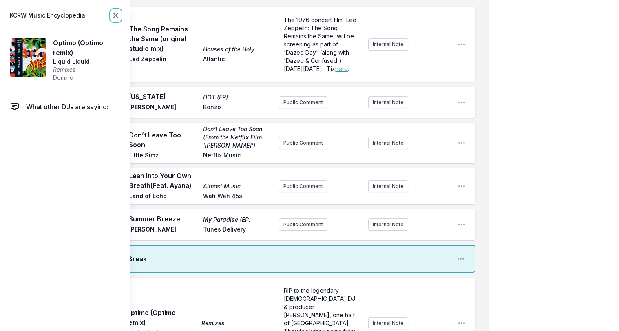
click at [116, 13] on icon at bounding box center [116, 16] width 10 height 10
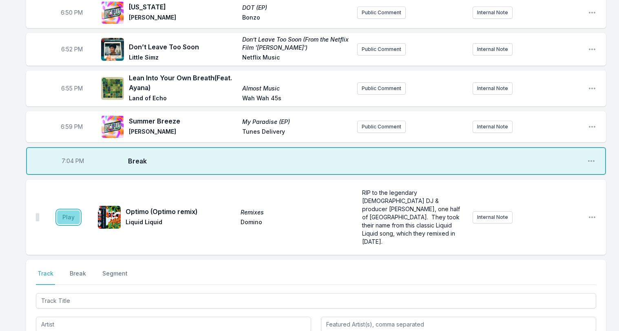
click at [68, 210] on button "Play" at bounding box center [68, 217] width 23 height 14
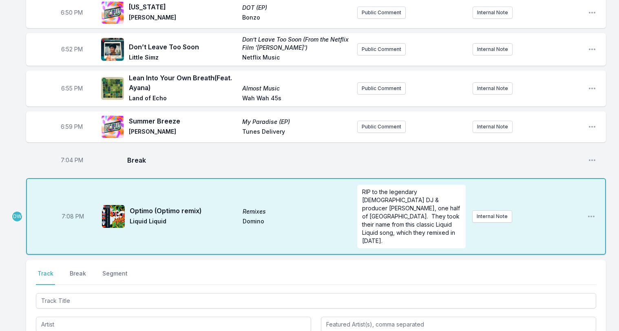
click at [67, 212] on span "7:08 PM" at bounding box center [73, 216] width 22 height 8
click at [67, 209] on input "19:08" at bounding box center [73, 216] width 46 height 15
type input "19:07"
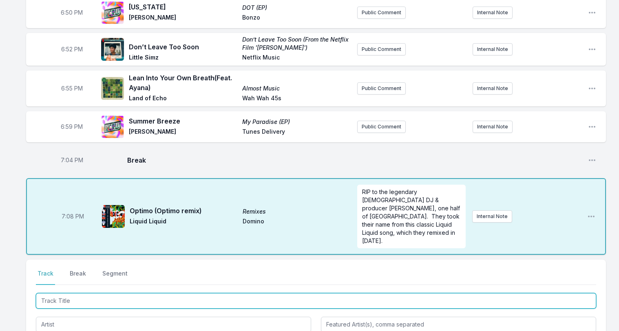
click at [59, 293] on input "Track Title" at bounding box center [316, 300] width 560 height 15
type input "Lazy"
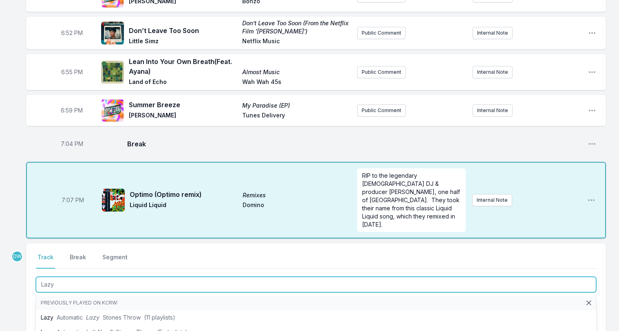
scroll to position [650, 0]
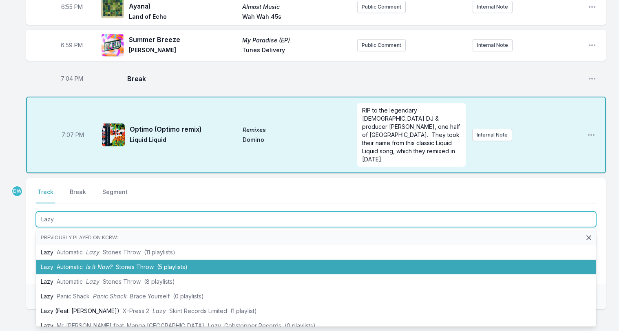
click at [117, 263] on span "Stones Throw" at bounding box center [135, 266] width 38 height 7
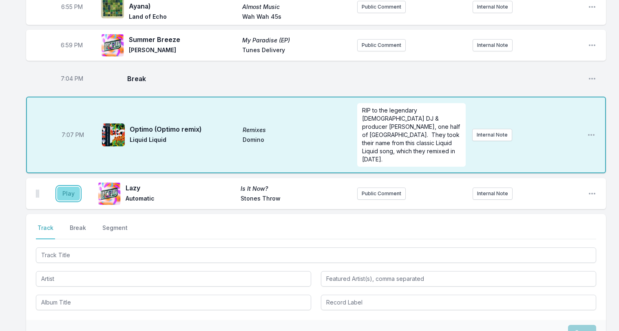
click at [72, 187] on button "Play" at bounding box center [68, 194] width 23 height 14
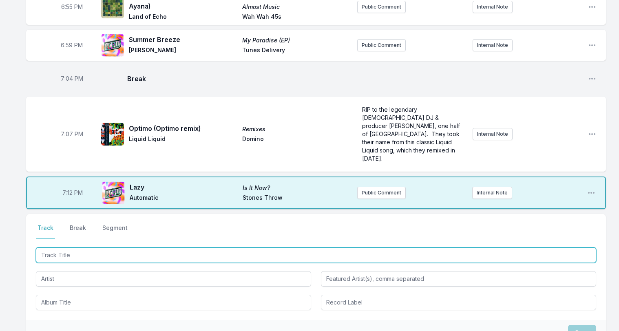
click at [62, 247] on input "Track Title" at bounding box center [316, 254] width 560 height 15
type input "Magica"
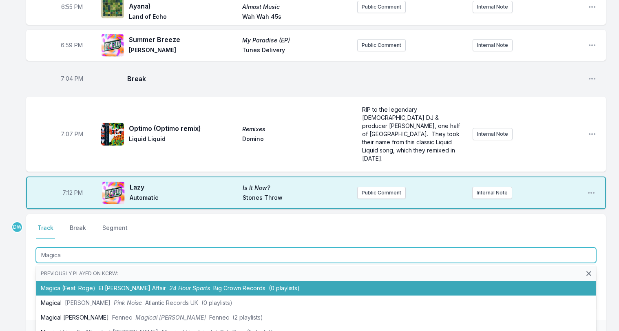
click at [126, 285] on span "El Michels Affair" at bounding box center [132, 288] width 67 height 7
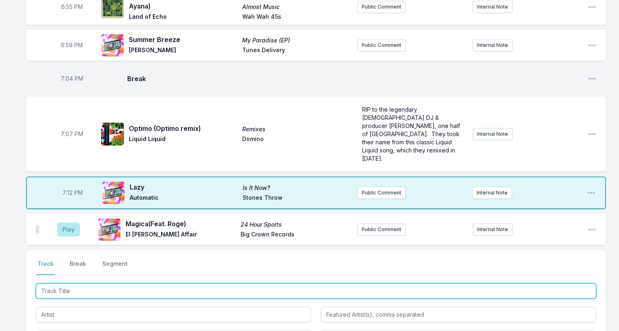
click at [73, 283] on input "Track Title" at bounding box center [316, 290] width 560 height 15
type input "Children of the Baked Potato"
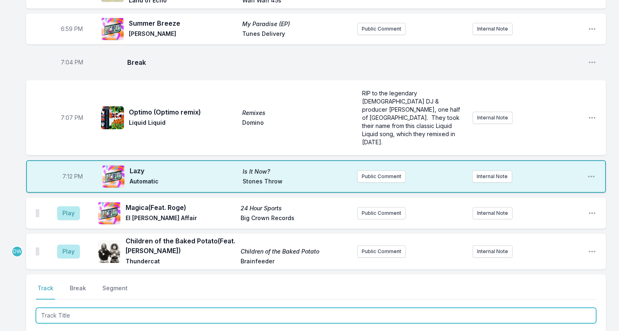
scroll to position [721, 0]
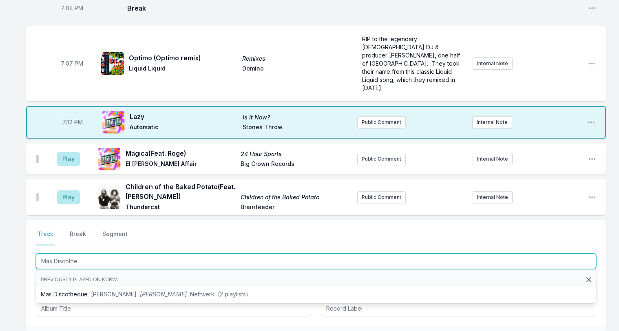
type input "Mas Discotheq"
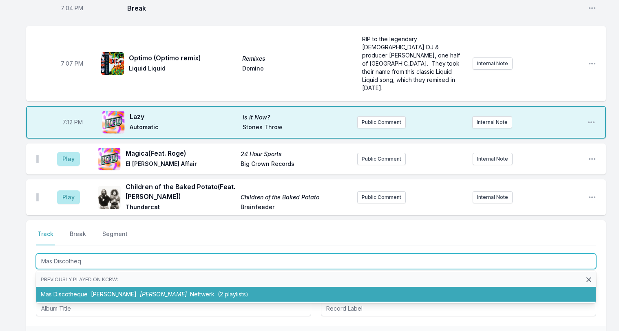
click at [124, 287] on li "Mas Discotheque Chico Sonido Chico Sonido Nettwerk (2 playlists)" at bounding box center [316, 294] width 560 height 15
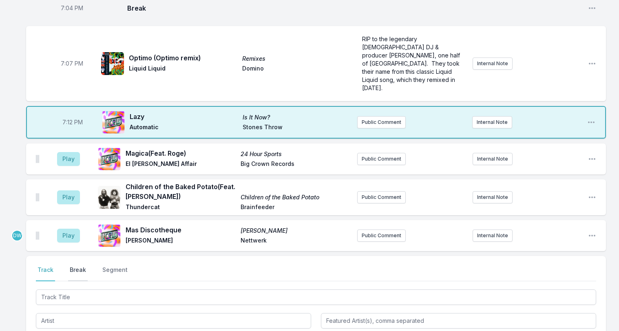
click at [74, 266] on button "Break" at bounding box center [78, 273] width 20 height 15
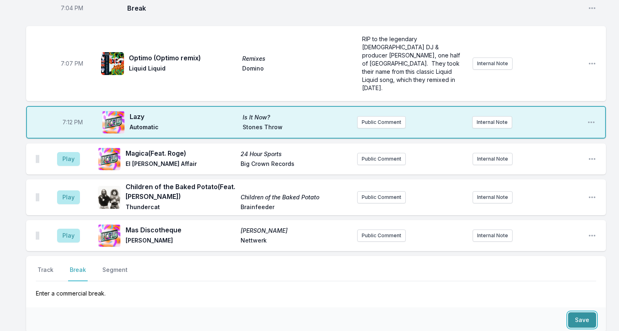
click at [585, 312] on button "Save" at bounding box center [582, 319] width 28 height 15
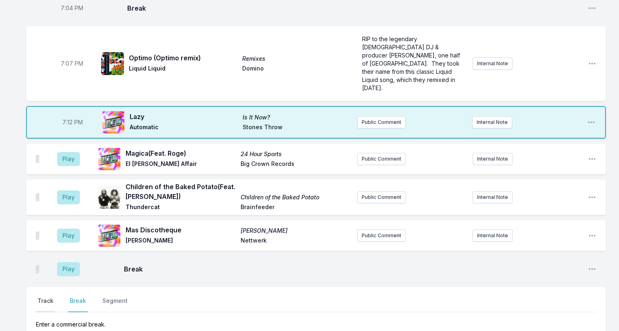
click at [45, 297] on button "Track" at bounding box center [45, 304] width 19 height 15
click at [70, 152] on button "Play" at bounding box center [68, 159] width 23 height 14
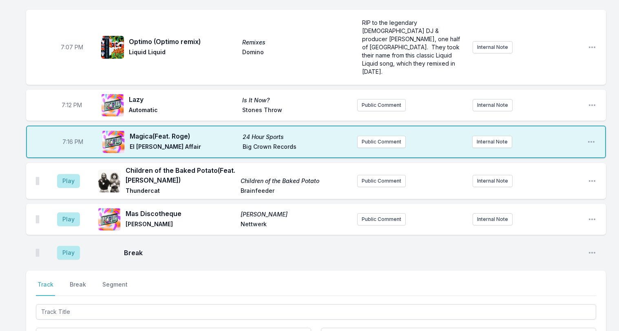
scroll to position [775, 0]
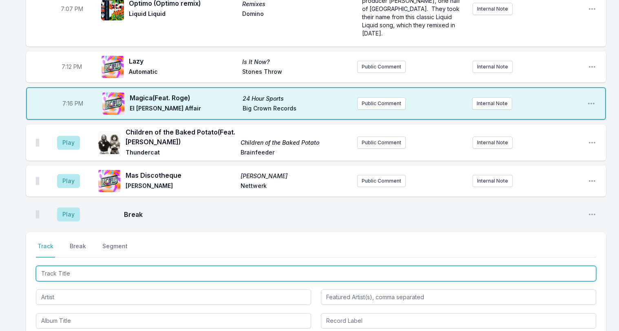
click at [75, 266] on input "Track Title" at bounding box center [316, 273] width 560 height 15
type input "Overlander"
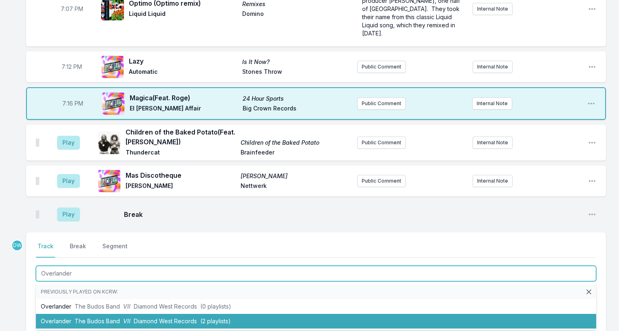
click at [134, 318] on span "Diamond West Records" at bounding box center [165, 321] width 63 height 7
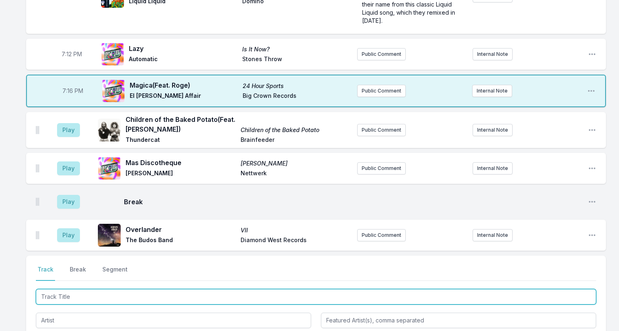
scroll to position [792, 0]
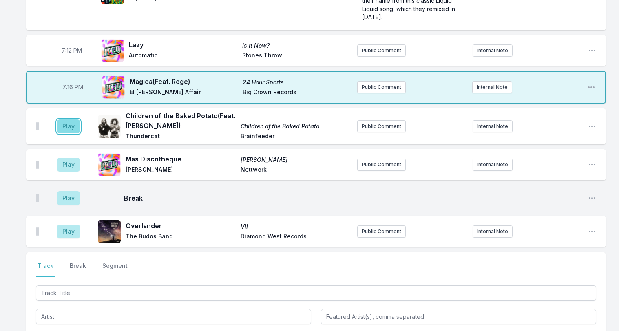
drag, startPoint x: 65, startPoint y: 95, endPoint x: 63, endPoint y: 81, distance: 14.4
click at [65, 119] on button "Play" at bounding box center [68, 126] width 23 height 14
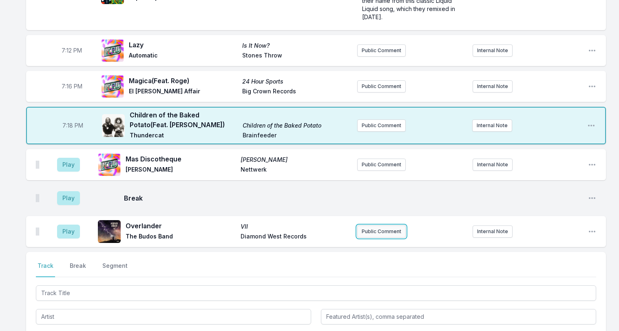
click at [369, 225] on button "Public Comment" at bounding box center [381, 231] width 49 height 12
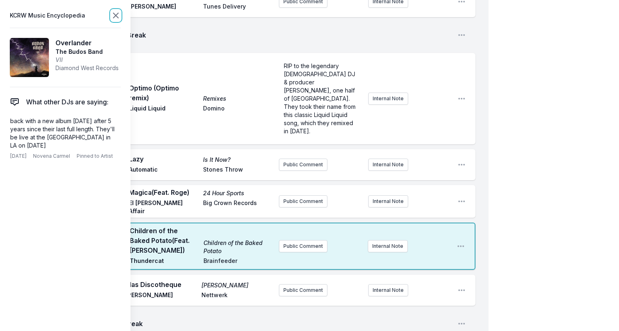
click at [117, 12] on icon at bounding box center [116, 16] width 10 height 10
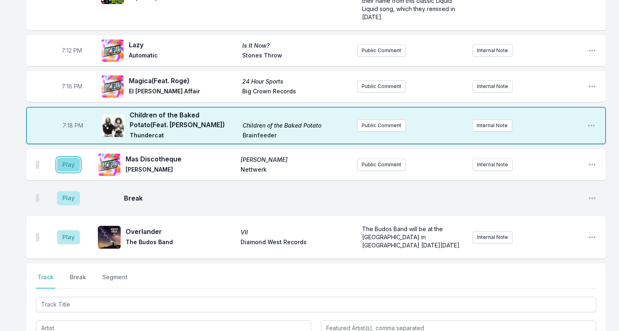
click at [65, 158] on button "Play" at bounding box center [68, 165] width 23 height 14
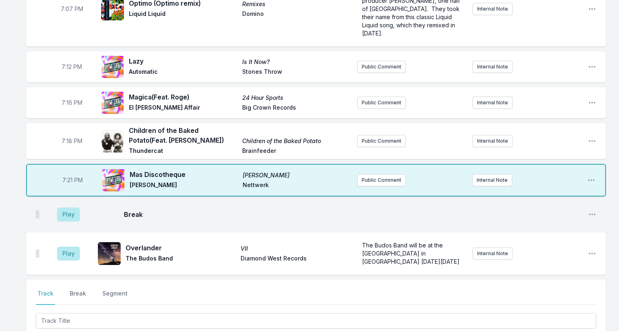
scroll to position [726, 0]
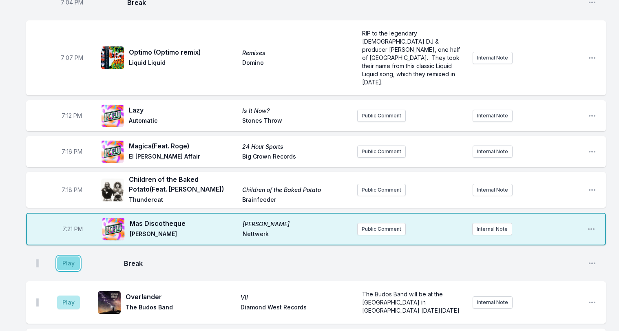
click at [65, 256] on button "Play" at bounding box center [68, 263] width 23 height 14
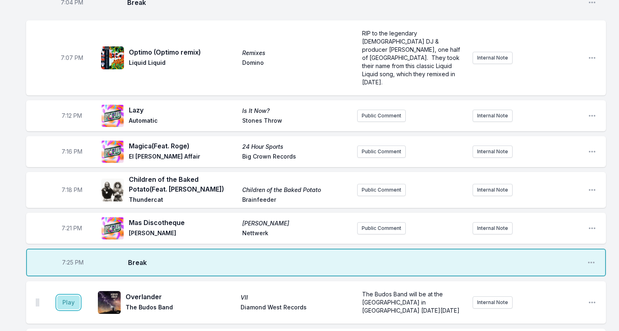
drag, startPoint x: 66, startPoint y: 266, endPoint x: 65, endPoint y: 261, distance: 5.5
click at [67, 296] on button "Play" at bounding box center [68, 303] width 23 height 14
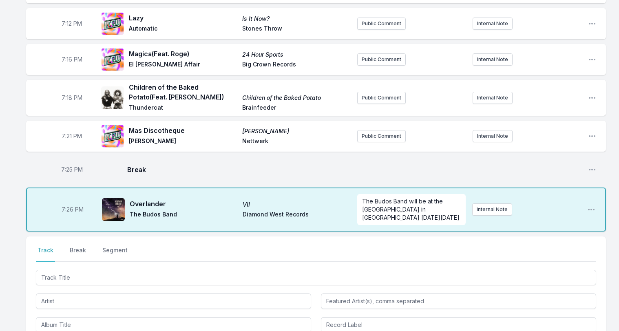
scroll to position [852, 0]
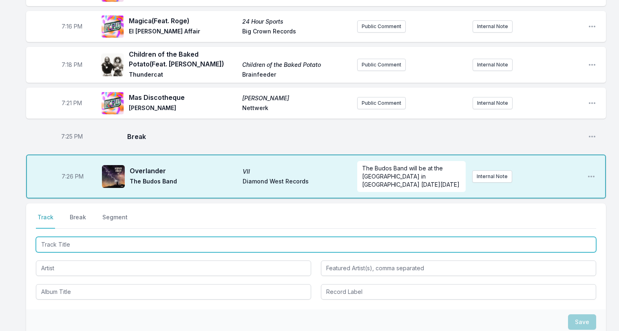
click at [71, 237] on input "Track Title" at bounding box center [316, 244] width 560 height 15
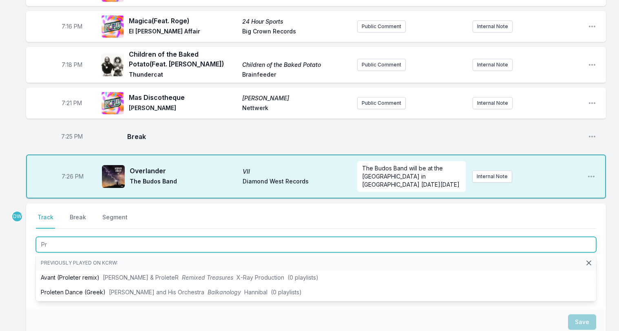
type input "P"
type input "Soha"
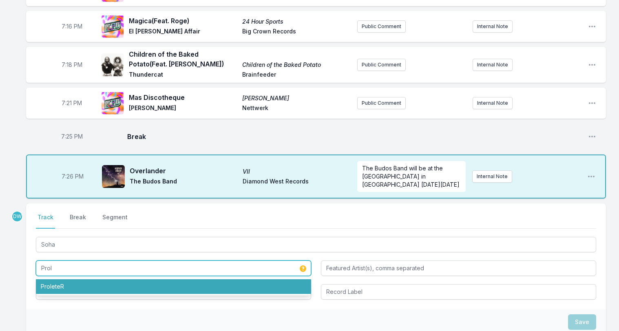
click at [57, 279] on li "ProleteR" at bounding box center [173, 286] width 275 height 15
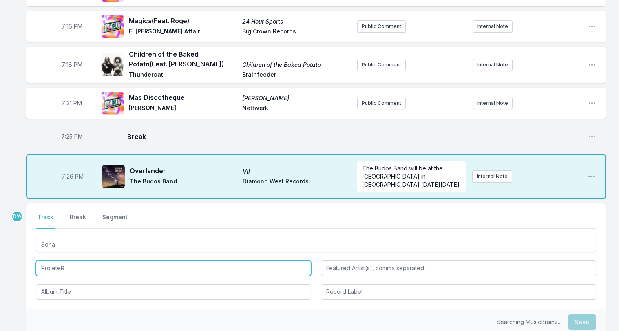
type input "ProleteR"
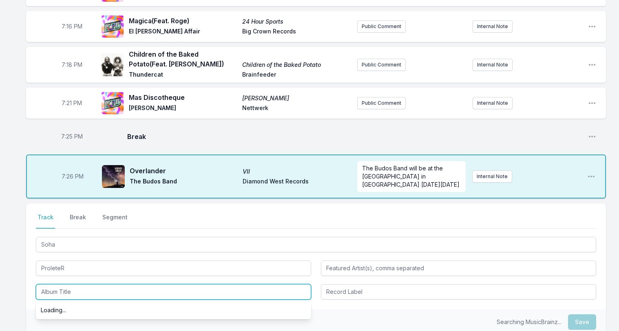
click at [57, 284] on input "Album Title" at bounding box center [173, 291] width 275 height 15
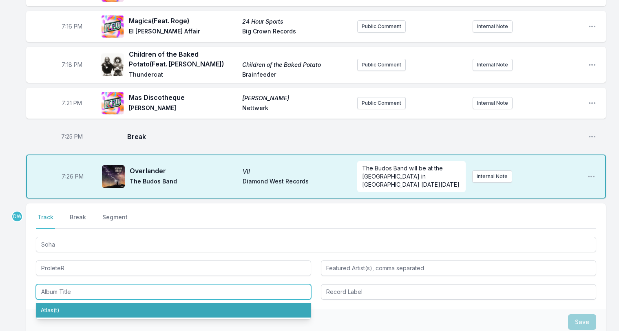
click at [58, 303] on li "Atlas(t)" at bounding box center [173, 310] width 275 height 15
type input "Atlas(t)"
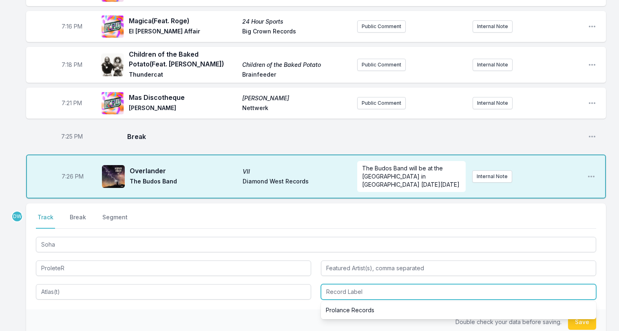
click at [345, 284] on input "Record Label" at bounding box center [458, 291] width 275 height 15
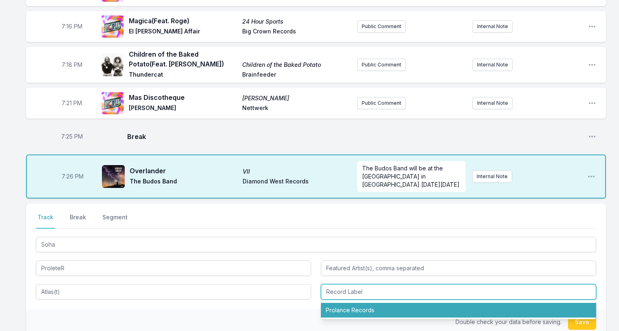
drag, startPoint x: 341, startPoint y: 276, endPoint x: 353, endPoint y: 276, distance: 12.2
click at [342, 303] on li "Prolance Records" at bounding box center [458, 310] width 275 height 15
type input "Prolance Records"
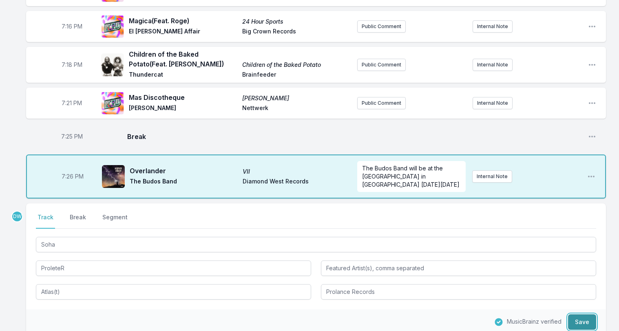
drag, startPoint x: 585, startPoint y: 290, endPoint x: 587, endPoint y: 280, distance: 10.4
click at [585, 314] on button "Save" at bounding box center [582, 321] width 28 height 15
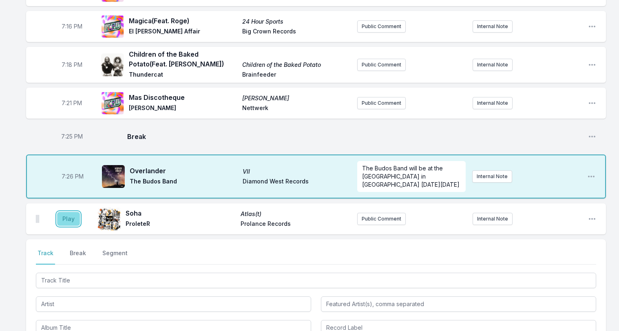
click at [66, 212] on button "Play" at bounding box center [68, 219] width 23 height 14
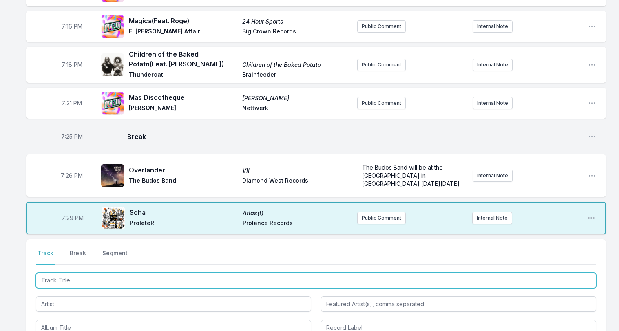
click at [66, 273] on input "Track Title" at bounding box center [316, 280] width 560 height 15
type input "Guns of Brixton (Alkalino Rework)"
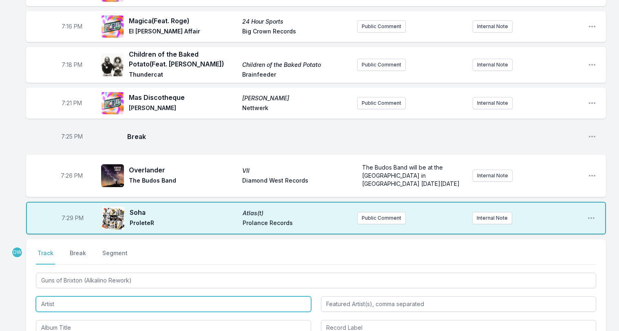
click at [60, 296] on input "Artist" at bounding box center [173, 303] width 275 height 15
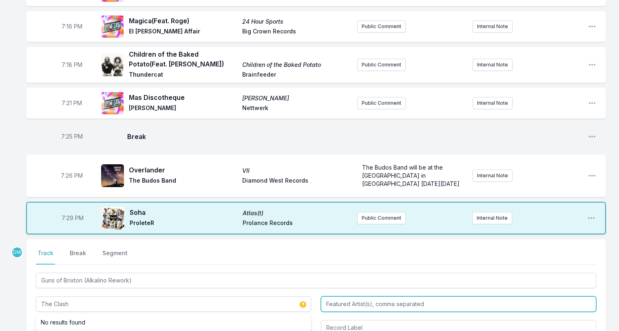
type input "The Clash"
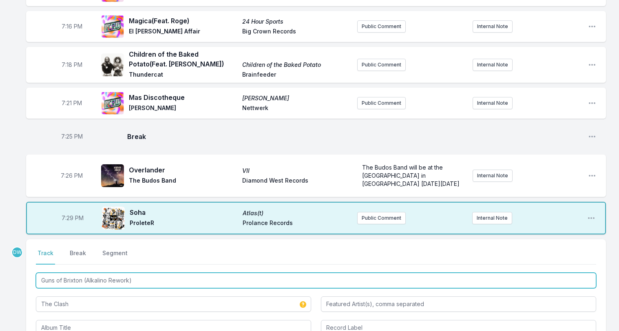
drag, startPoint x: 134, startPoint y: 247, endPoint x: -45, endPoint y: 135, distance: 211.0
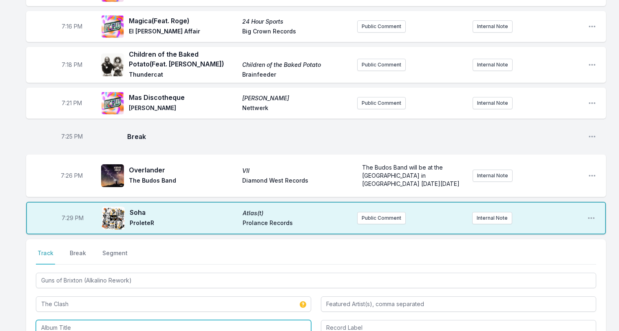
click at [73, 320] on input "Album Title" at bounding box center [173, 327] width 275 height 15
paste input "Guns of Brixton (Alkalino Rework)"
type input "Guns of Brixton (Alkalino Rework)"
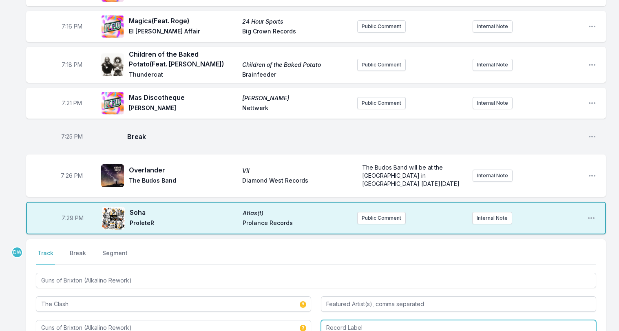
click at [375, 320] on input "Record Label" at bounding box center [458, 327] width 275 height 15
type input "promo"
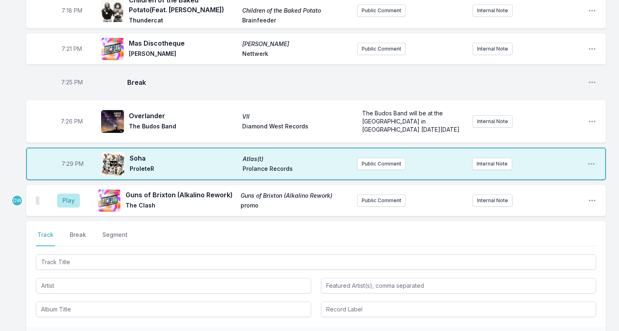
scroll to position [922, 0]
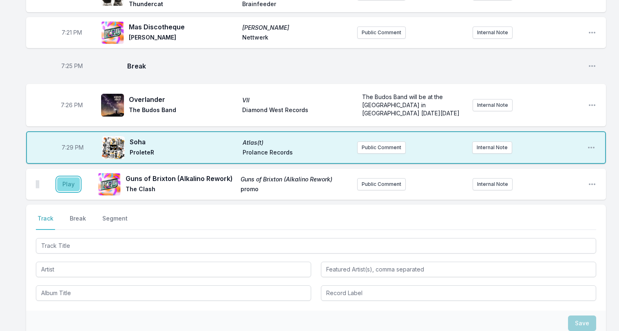
click at [65, 177] on button "Play" at bounding box center [68, 184] width 23 height 14
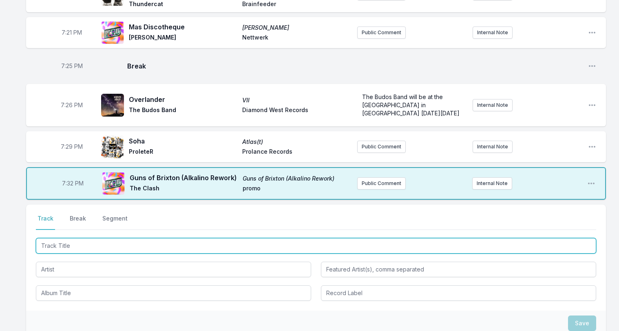
click at [61, 238] on input "Track Title" at bounding box center [316, 245] width 560 height 15
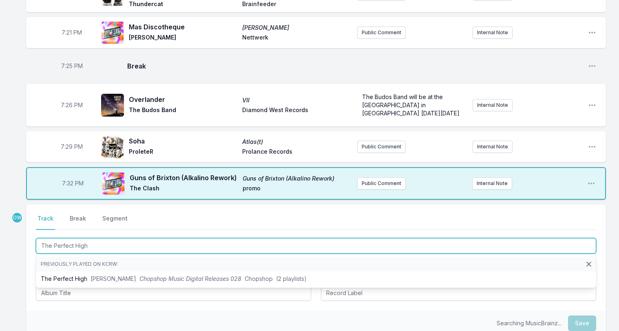
type input "The Perfect High"
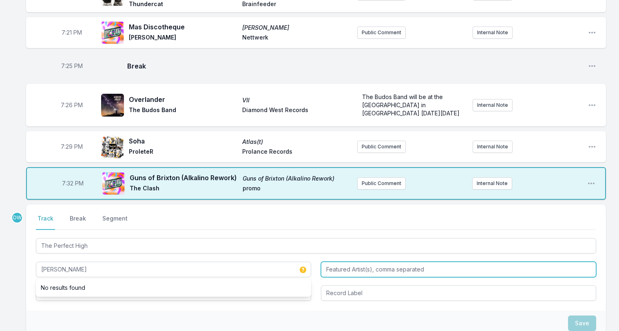
type input "DJ Butcher"
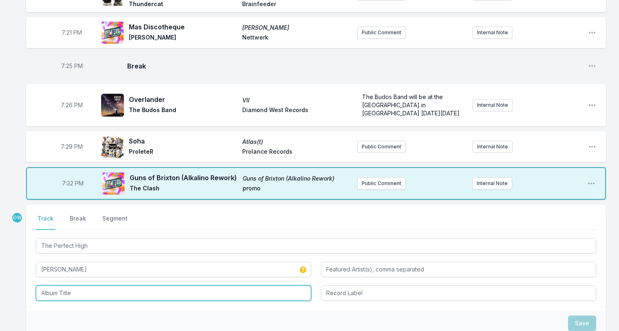
click at [65, 285] on input "Album Title" at bounding box center [173, 292] width 275 height 15
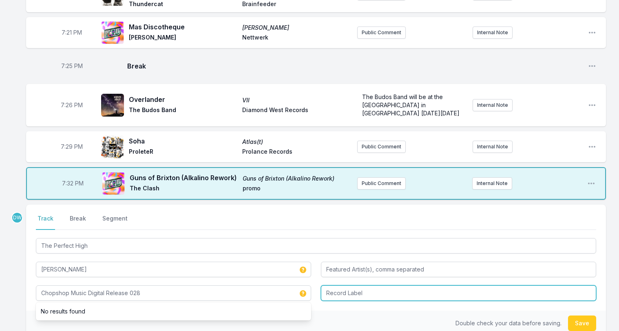
type input "Chopshop Music Digital Release 028"
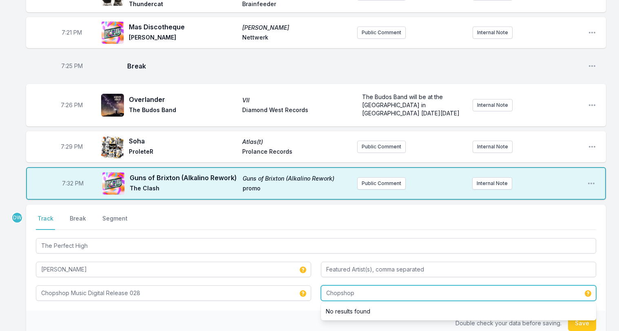
type input "Chopshop"
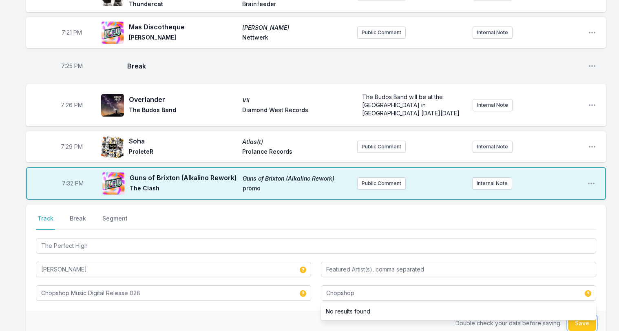
click at [577, 315] on button "Save" at bounding box center [582, 322] width 28 height 15
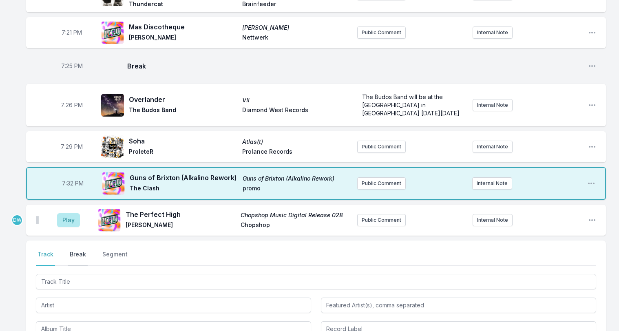
click at [75, 250] on button "Break" at bounding box center [78, 257] width 20 height 15
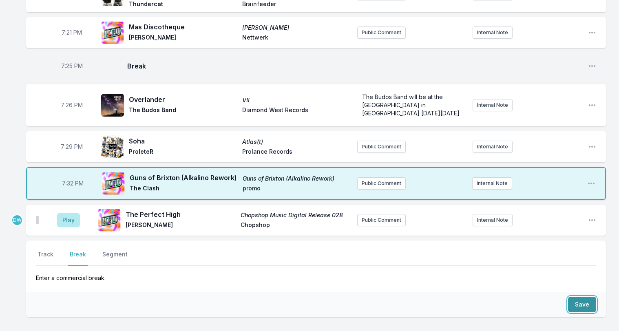
click at [580, 297] on button "Save" at bounding box center [582, 304] width 28 height 15
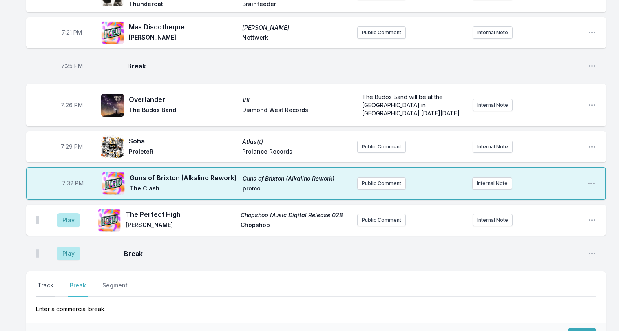
click at [40, 281] on button "Track" at bounding box center [45, 288] width 19 height 15
click at [72, 213] on button "Play" at bounding box center [68, 220] width 23 height 14
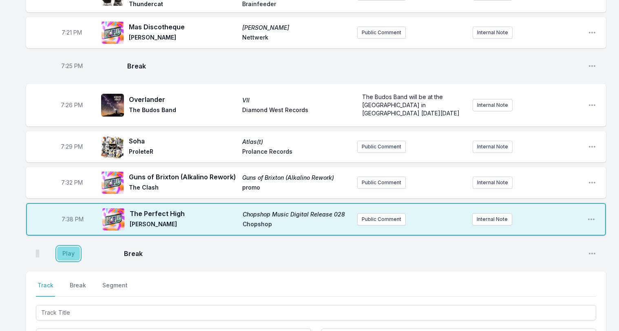
click at [68, 247] on button "Play" at bounding box center [68, 254] width 23 height 14
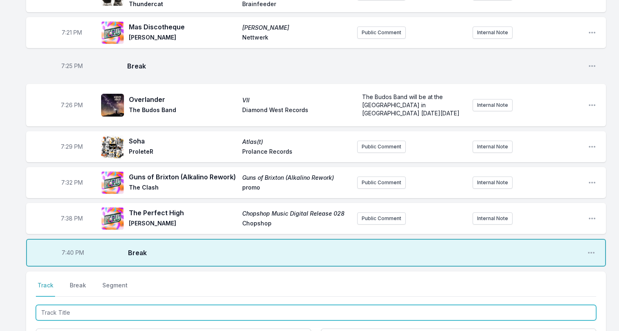
click at [56, 305] on input "Track Title" at bounding box center [316, 312] width 560 height 15
type input "Strange World"
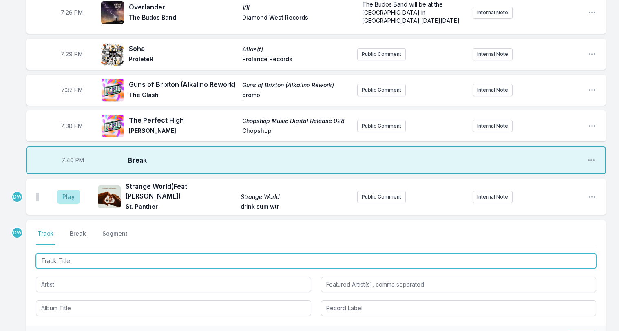
scroll to position [1031, 0]
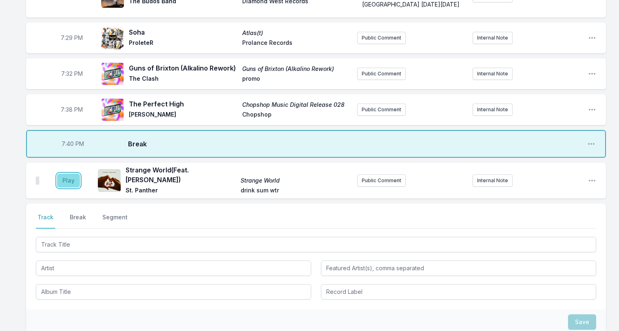
click at [67, 174] on button "Play" at bounding box center [68, 181] width 23 height 14
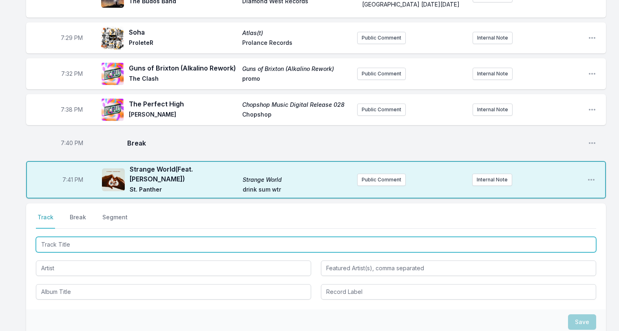
click at [55, 237] on input "Track Title" at bounding box center [316, 244] width 560 height 15
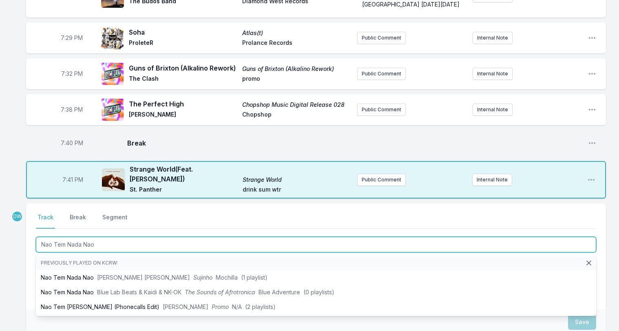
type input "Nao Tem Nada Nao"
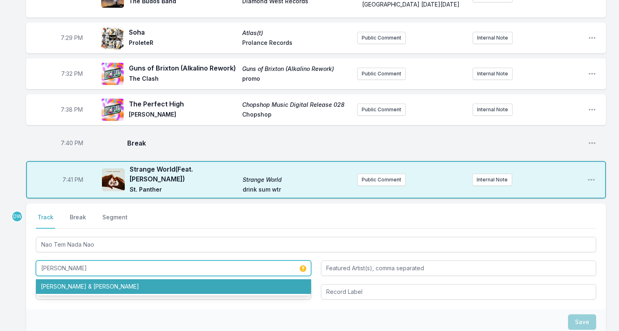
click at [85, 279] on li "Ana Frango Elétrico & Marcos Valle" at bounding box center [173, 286] width 275 height 15
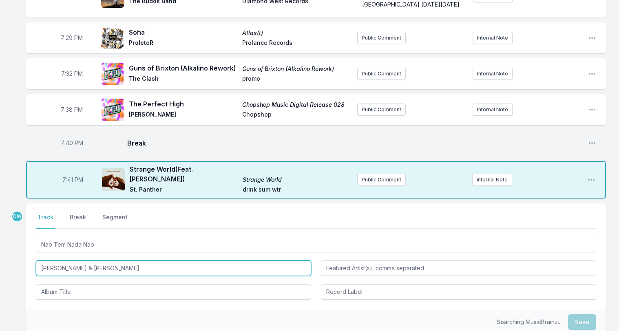
type input "Ana Frango Elétrico & Marcos Valle"
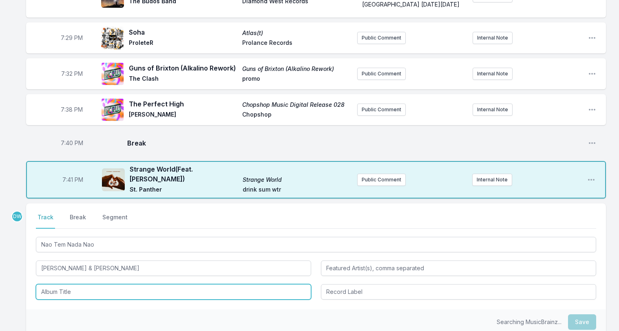
click at [137, 284] on input "Album Title" at bounding box center [173, 291] width 275 height 15
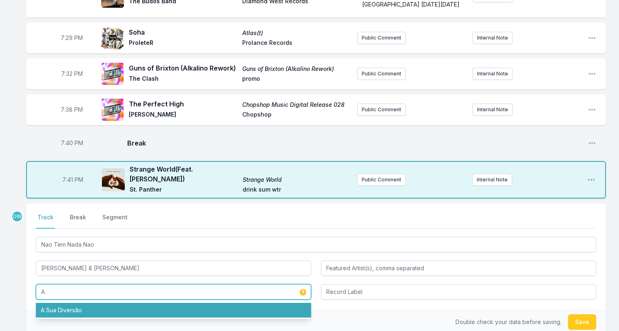
click at [86, 303] on li "A Sua Diversão" at bounding box center [173, 310] width 275 height 15
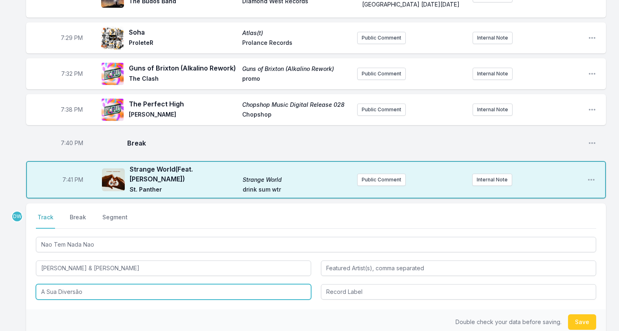
type input "A Sua Diversão"
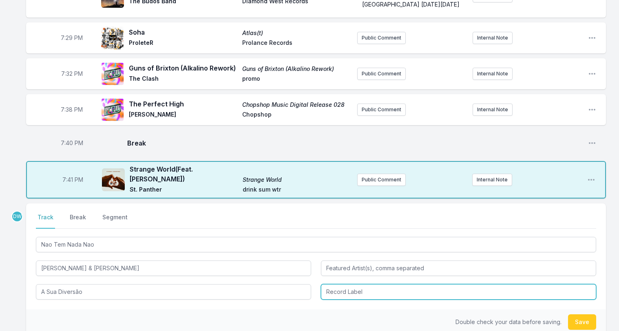
click at [372, 284] on input "Record Label" at bounding box center [458, 291] width 275 height 15
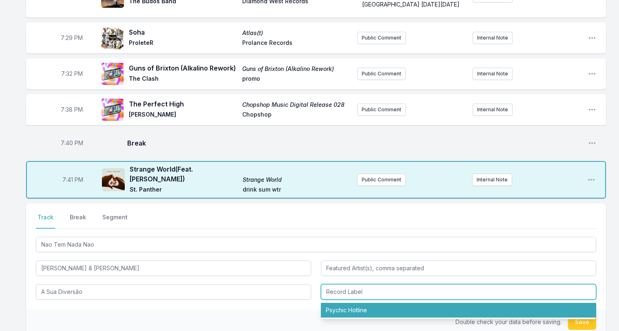
click at [354, 303] on li "Psychic Hotline" at bounding box center [458, 310] width 275 height 15
type input "Psychic Hotline"
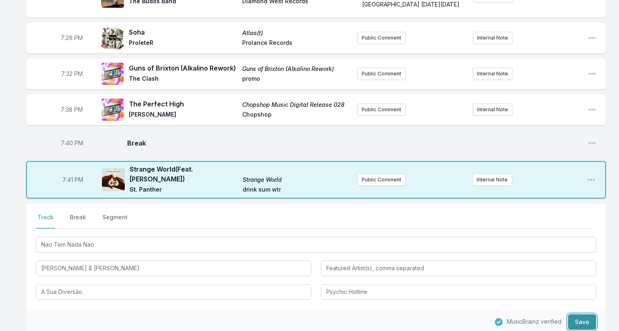
click at [585, 314] on button "Save" at bounding box center [582, 321] width 28 height 15
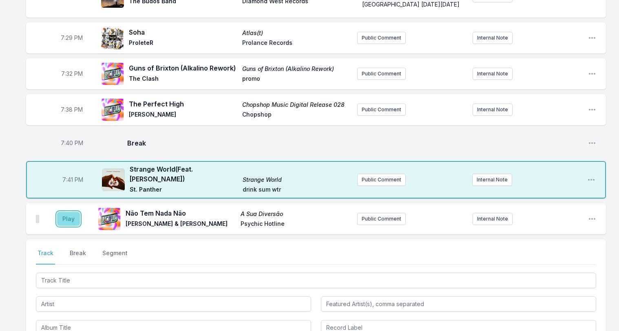
click at [68, 212] on button "Play" at bounding box center [68, 219] width 23 height 14
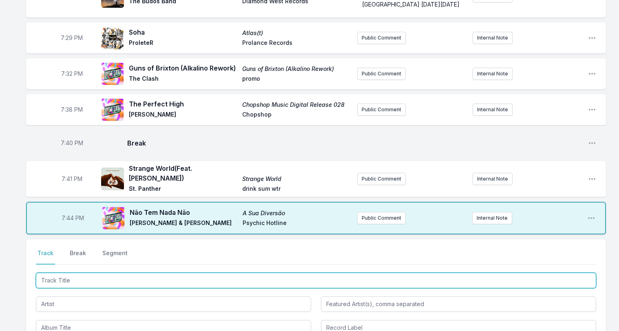
click at [91, 273] on input "Track Title" at bounding box center [316, 280] width 560 height 15
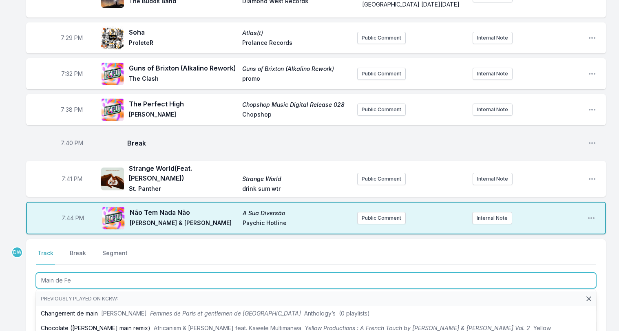
type input "Main de Fer"
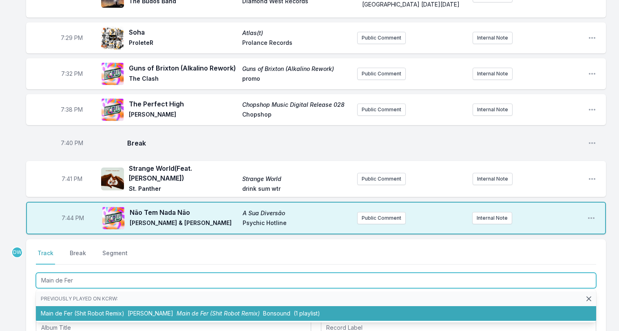
click at [106, 306] on li "Main de Fer (Shit Robot Remix) Annie-Claude Deschenes Main de Fer (Shit Robot R…" at bounding box center [316, 313] width 560 height 15
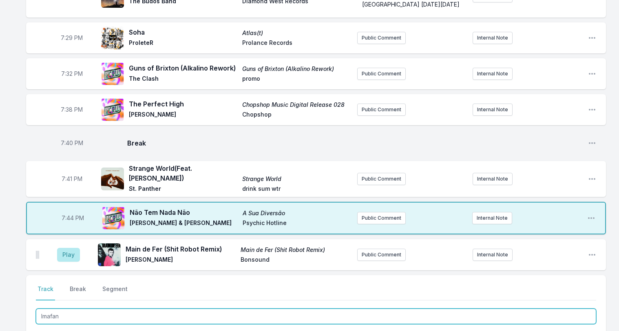
type input "Imafan"
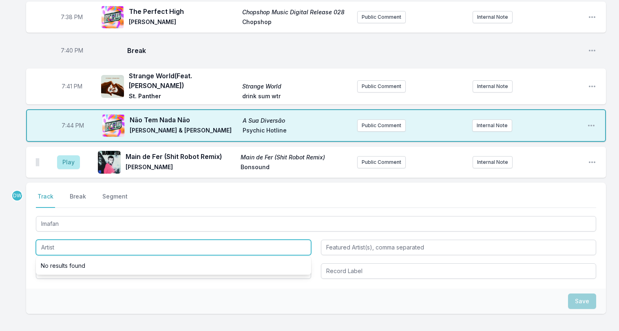
scroll to position [1134, 0]
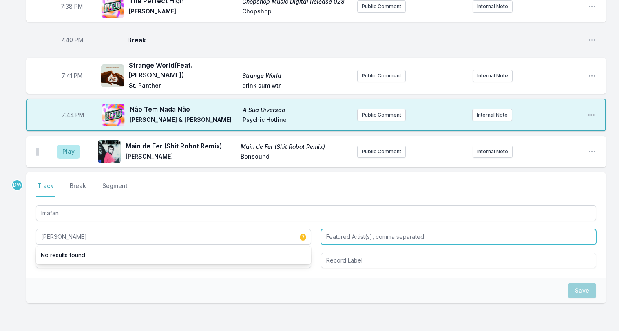
type input "Makaya McCraven"
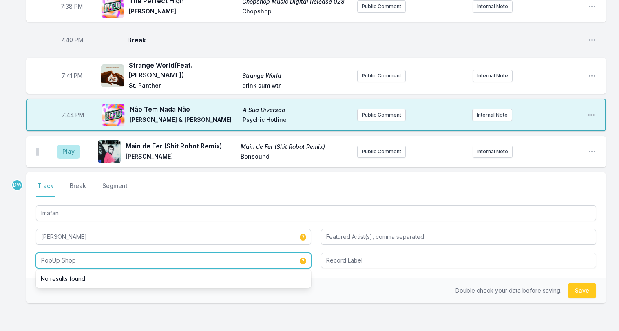
type input "PopUp Shop"
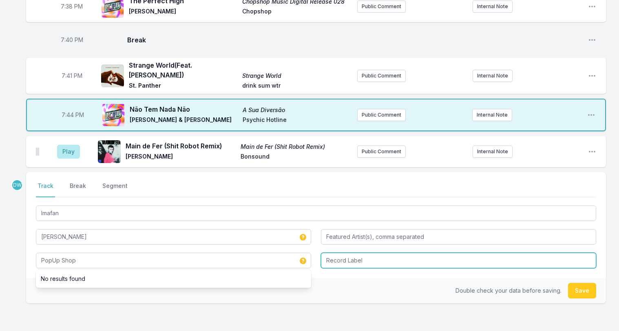
click at [357, 253] on input "Record Label" at bounding box center [458, 260] width 275 height 15
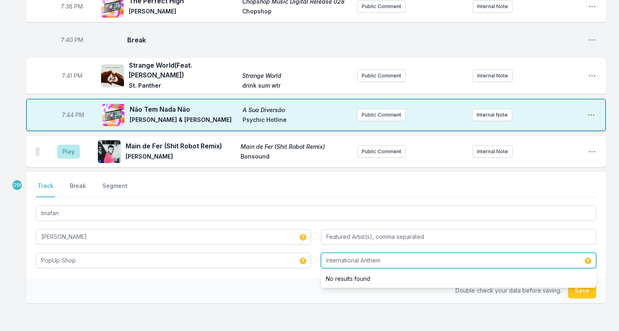
type input "International Anthem"
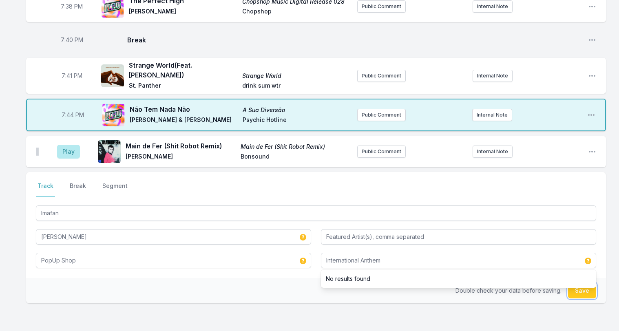
click at [578, 283] on button "Save" at bounding box center [582, 290] width 28 height 15
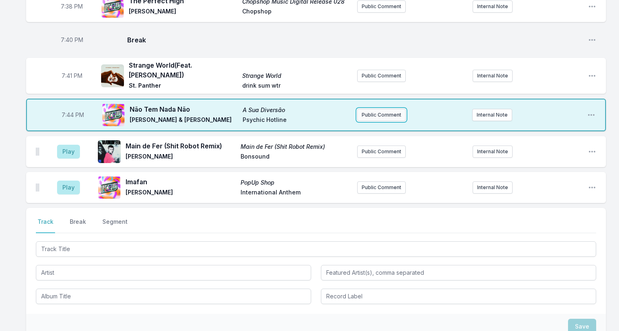
click at [374, 109] on button "Public Comment" at bounding box center [381, 115] width 49 height 12
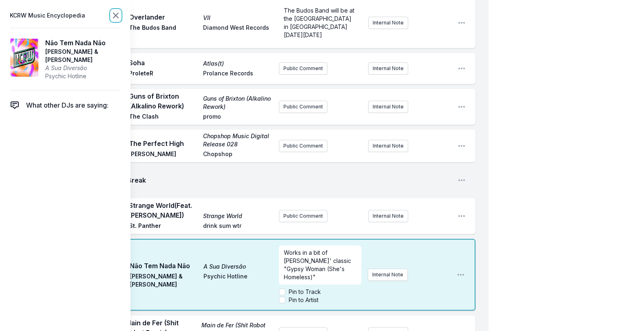
click at [118, 16] on icon at bounding box center [116, 16] width 10 height 10
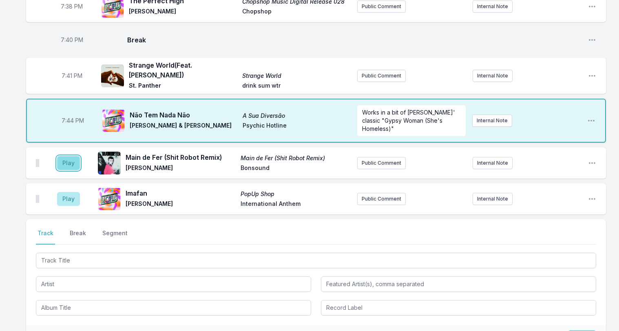
click at [65, 156] on button "Play" at bounding box center [68, 163] width 23 height 14
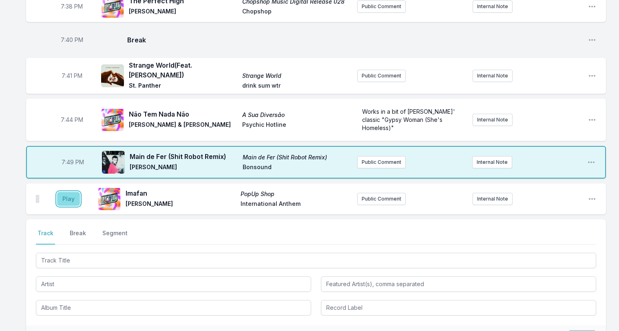
click at [65, 192] on button "Play" at bounding box center [68, 199] width 23 height 14
